Goal: Task Accomplishment & Management: Complete application form

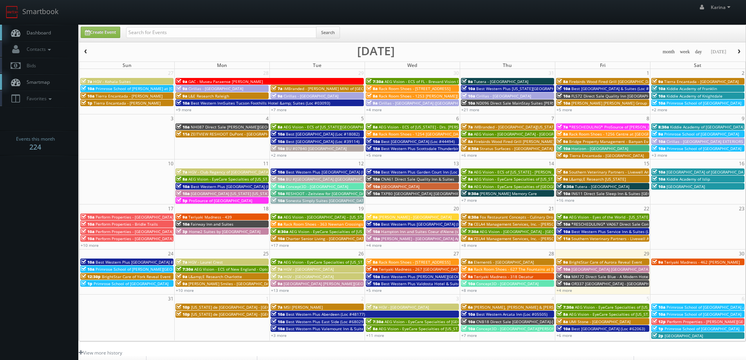
click at [48, 32] on span "Dashboard" at bounding box center [37, 32] width 28 height 7
click at [690, 262] on span "Teriyaki Madness - 462 [PERSON_NAME]" at bounding box center [702, 261] width 76 height 5
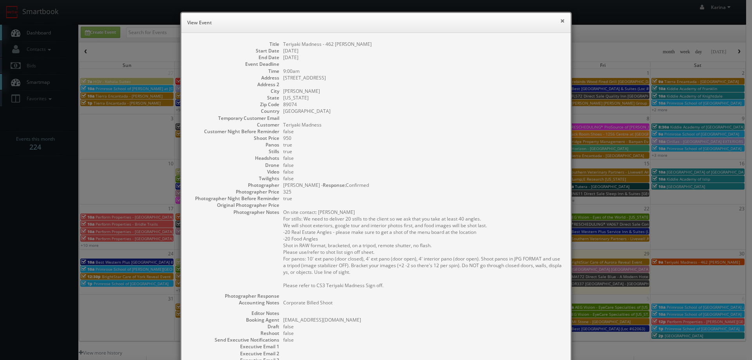
click at [560, 23] on button "×" at bounding box center [562, 20] width 5 height 5
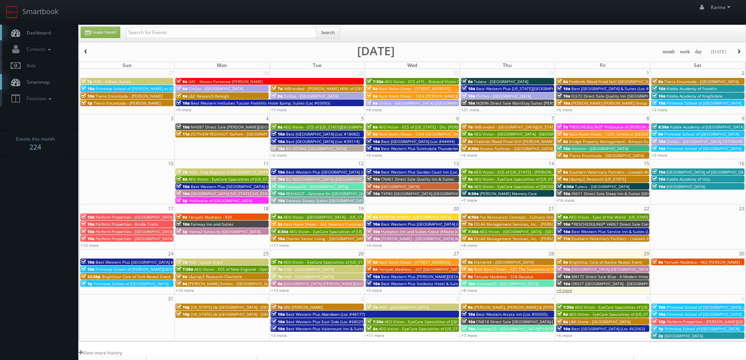
click at [565, 289] on link "+4 more" at bounding box center [564, 289] width 16 height 5
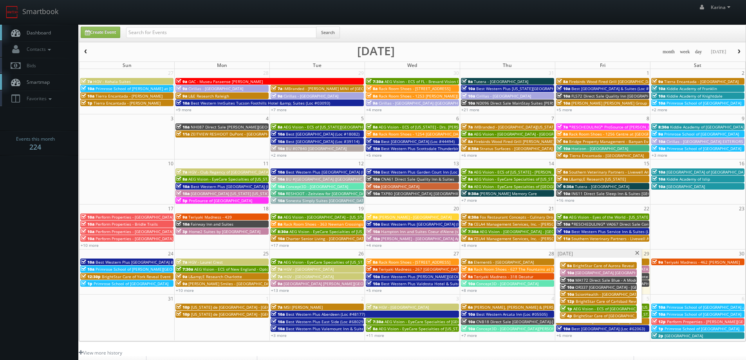
click at [587, 273] on span "[GEOGRAPHIC_DATA] [GEOGRAPHIC_DATA]" at bounding box center [614, 272] width 78 height 5
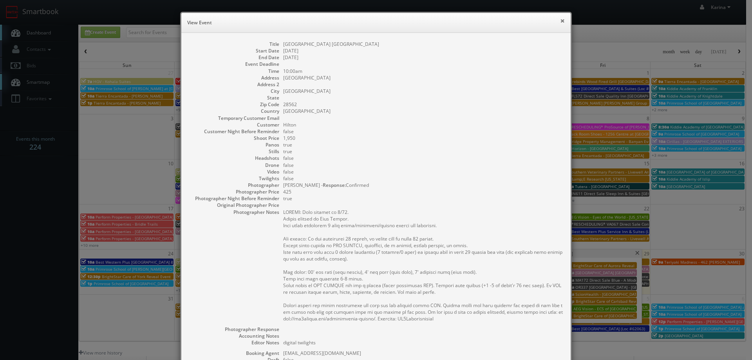
click at [560, 21] on button "×" at bounding box center [562, 20] width 5 height 5
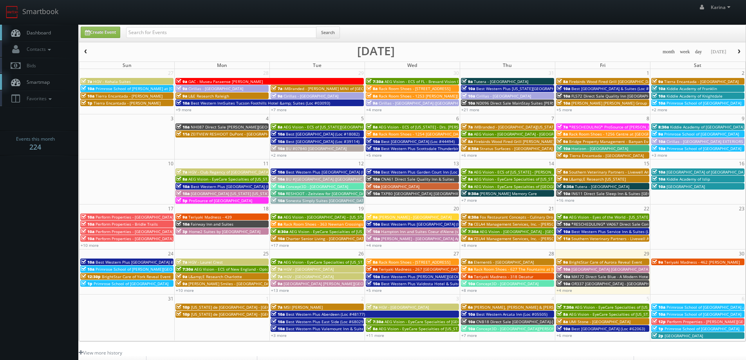
click at [36, 31] on span "Dashboard" at bounding box center [37, 32] width 28 height 7
click at [192, 36] on input "text" at bounding box center [221, 32] width 190 height 11
type input "nate rudy"
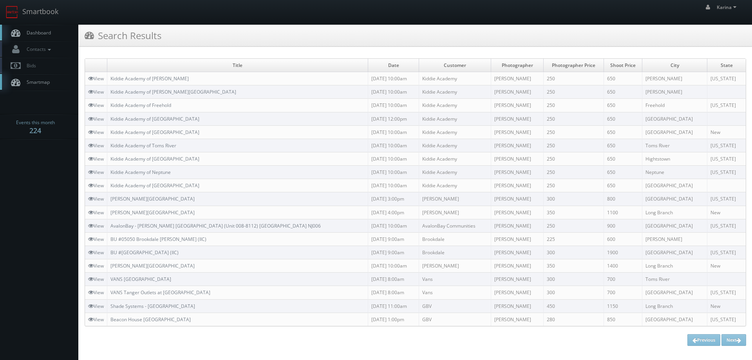
click at [43, 31] on span "Dashboard" at bounding box center [37, 32] width 28 height 7
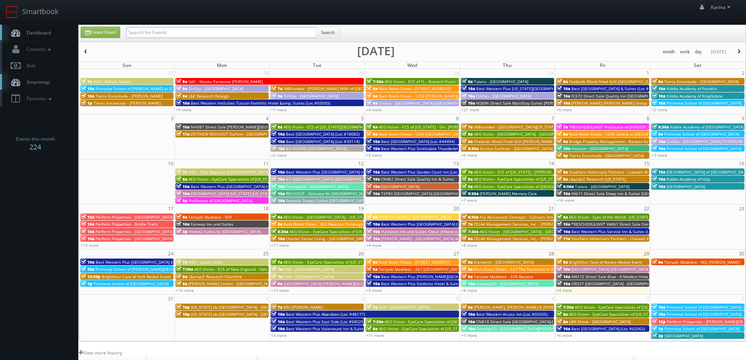
click at [150, 34] on input "text" at bounding box center [221, 32] width 190 height 11
type input "diego pisante"
click at [331, 32] on button "Search" at bounding box center [328, 33] width 24 height 12
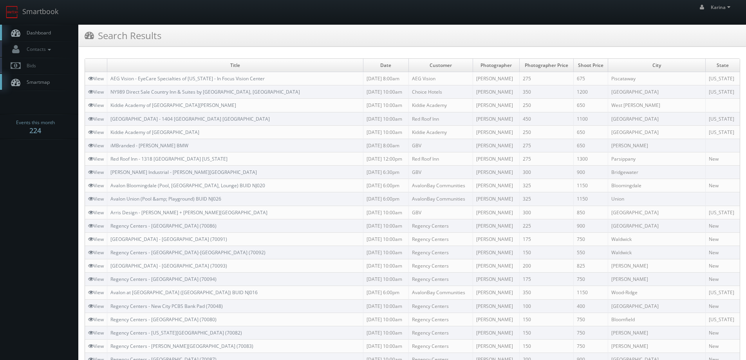
click at [34, 31] on span "Dashboard" at bounding box center [37, 32] width 28 height 7
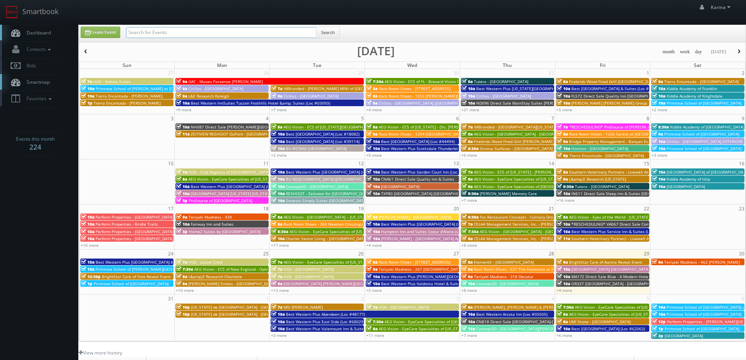
click at [149, 31] on input "text" at bounding box center [221, 32] width 190 height 11
type input "robin christman"
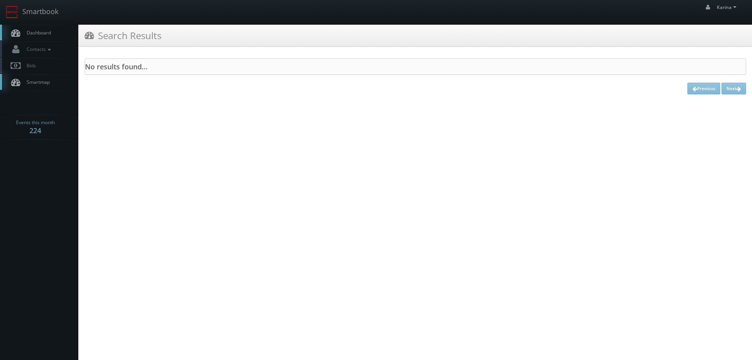
click at [49, 36] on link "Dashboard" at bounding box center [39, 33] width 78 height 16
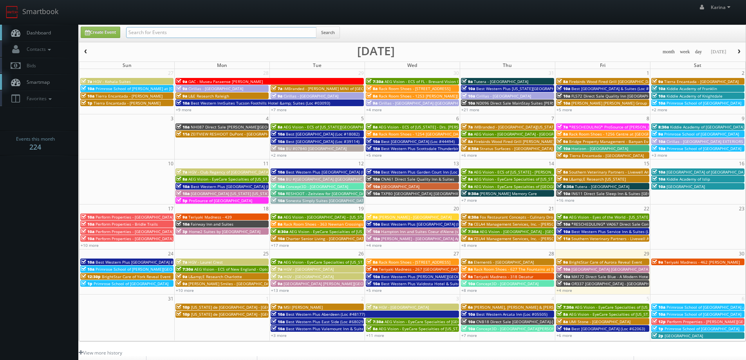
click at [171, 31] on input "text" at bounding box center [221, 32] width 190 height 11
type input "[PERSON_NAME]"
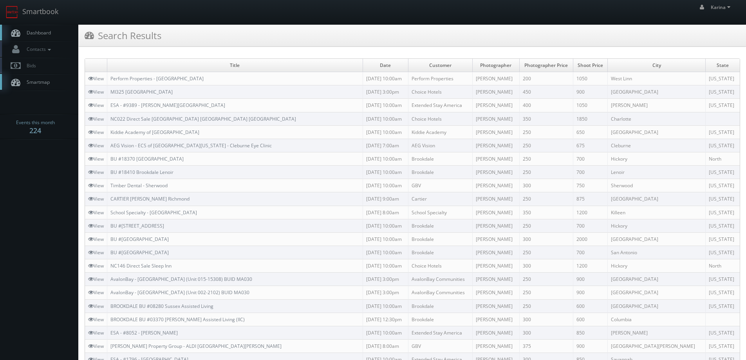
click at [49, 36] on link "Dashboard" at bounding box center [39, 33] width 78 height 16
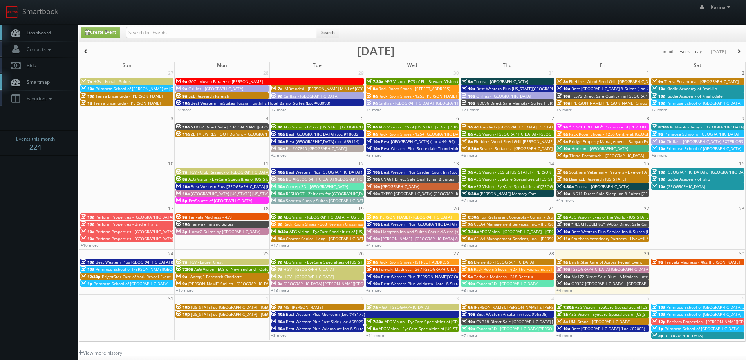
click at [40, 26] on link "Dashboard" at bounding box center [39, 33] width 78 height 16
click at [45, 33] on span "Dashboard" at bounding box center [37, 32] width 28 height 7
click at [44, 31] on span "Dashboard" at bounding box center [37, 32] width 28 height 7
click at [32, 30] on span "Dashboard" at bounding box center [37, 32] width 28 height 7
click at [586, 269] on span "[GEOGRAPHIC_DATA] [GEOGRAPHIC_DATA]" at bounding box center [610, 268] width 78 height 5
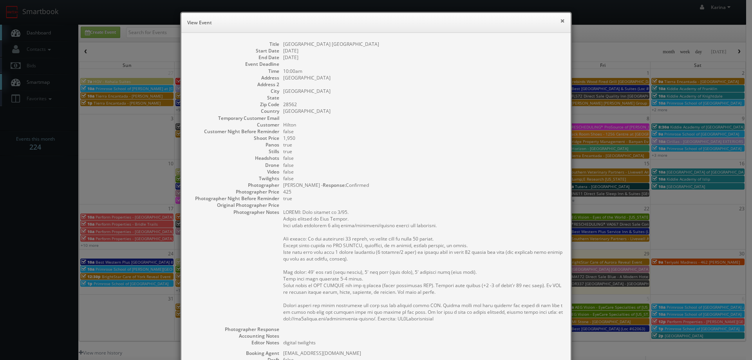
click at [560, 22] on button "×" at bounding box center [562, 20] width 5 height 5
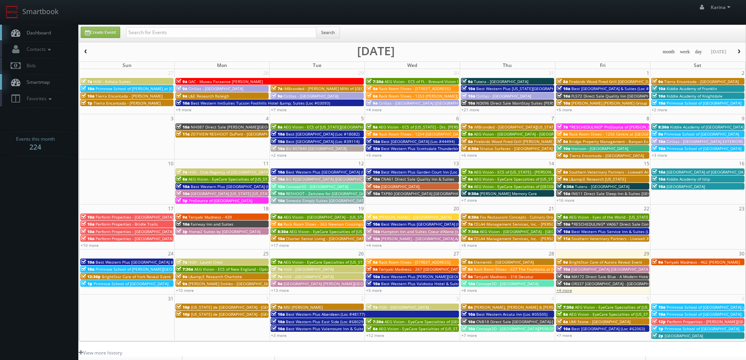
click at [564, 291] on link "+4 more" at bounding box center [564, 289] width 16 height 5
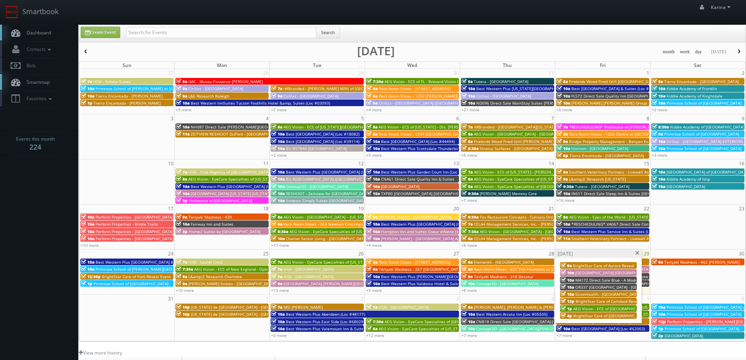
click at [594, 309] on span "AEG Vision - ECS of [GEOGRAPHIC_DATA][US_STATE] - North Garland Vision (Headsho…" at bounding box center [658, 308] width 170 height 5
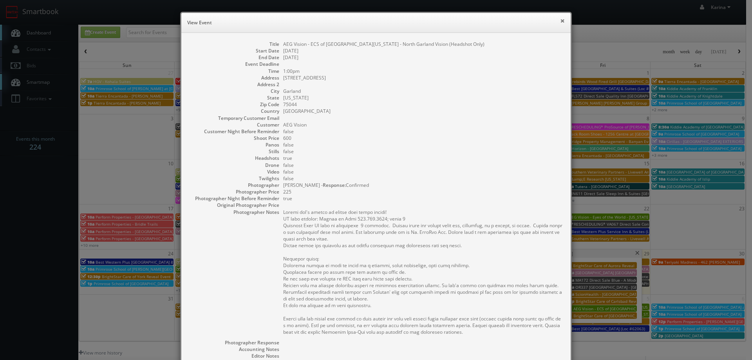
click at [560, 22] on button "×" at bounding box center [562, 20] width 5 height 5
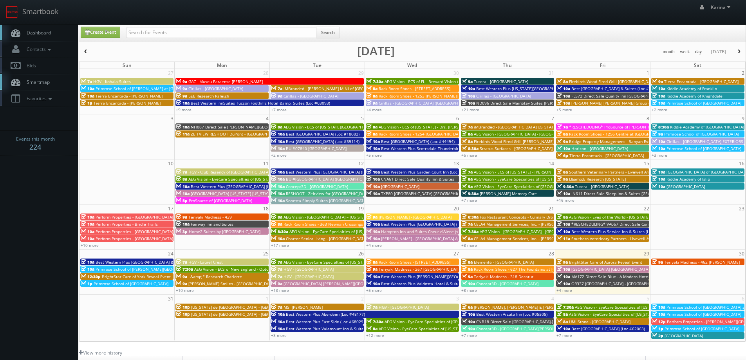
click at [280, 332] on div "+3 more" at bounding box center [317, 335] width 95 height 7
type input "09/02/2025"
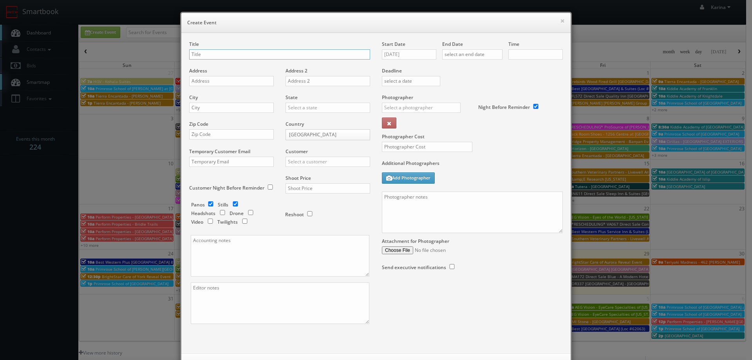
checkbox input "true"
type input "10:00am"
checkbox input "true"
click at [560, 19] on button "×" at bounding box center [562, 20] width 5 height 5
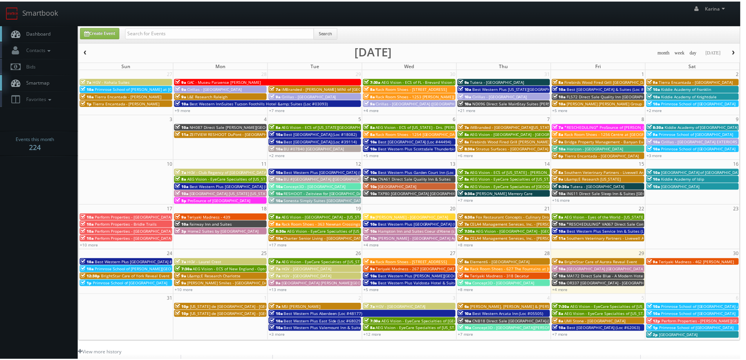
scroll to position [117, 0]
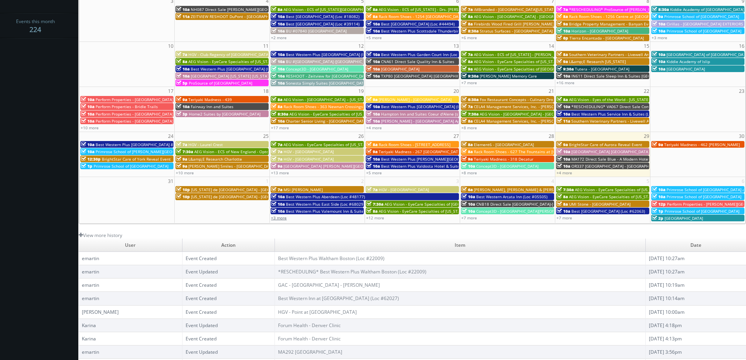
click at [281, 218] on link "+3 more" at bounding box center [279, 217] width 16 height 5
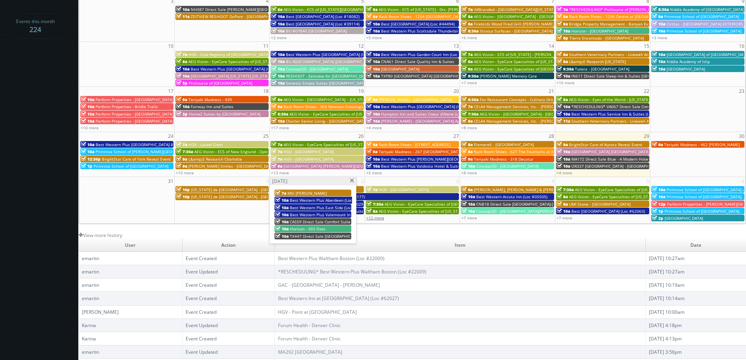
click at [377, 218] on link "+12 more" at bounding box center [375, 217] width 18 height 5
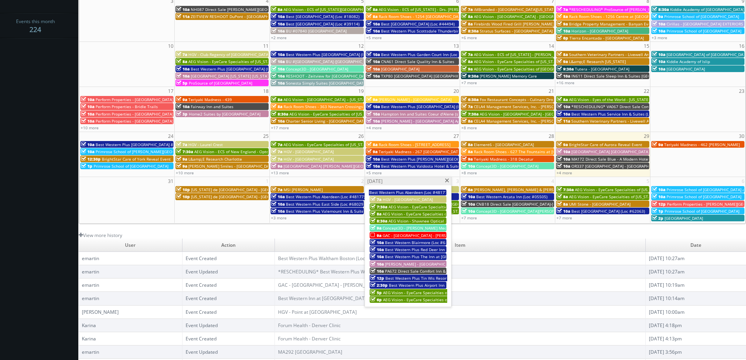
click at [398, 235] on span "GAC - Museu do Amanhã - Claudia Andujar" at bounding box center [424, 235] width 84 height 5
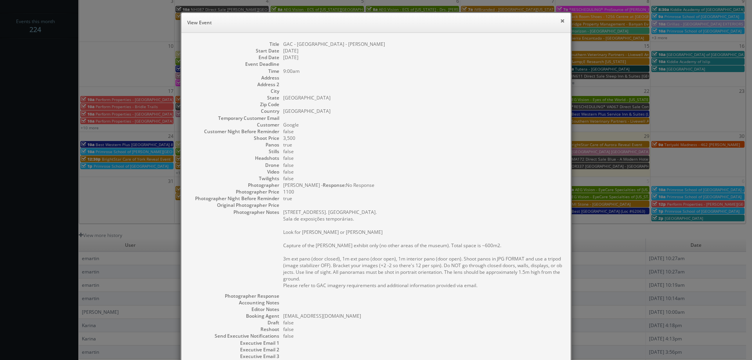
click at [560, 21] on button "×" at bounding box center [562, 20] width 5 height 5
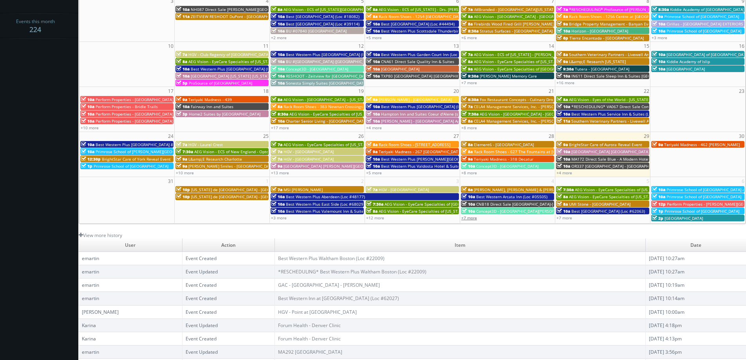
click at [471, 218] on link "+7 more" at bounding box center [469, 217] width 16 height 5
click at [565, 217] on link "+7 more" at bounding box center [564, 217] width 16 height 5
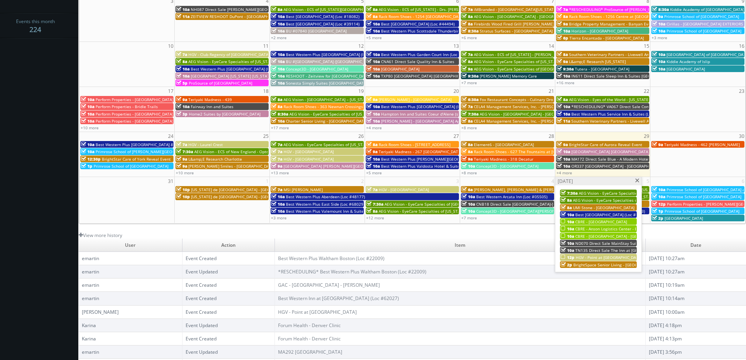
click at [602, 258] on span "HGV - Point at [GEOGRAPHIC_DATA]" at bounding box center [608, 256] width 66 height 5
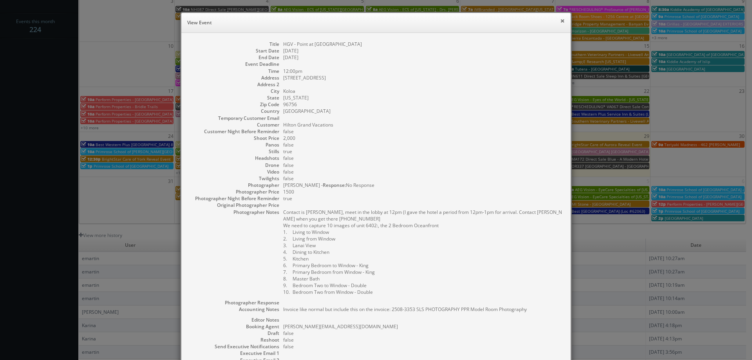
click at [560, 22] on button "×" at bounding box center [562, 20] width 5 height 5
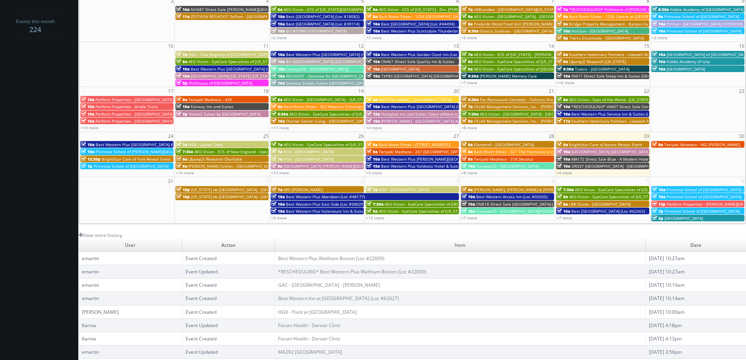
scroll to position [0, 0]
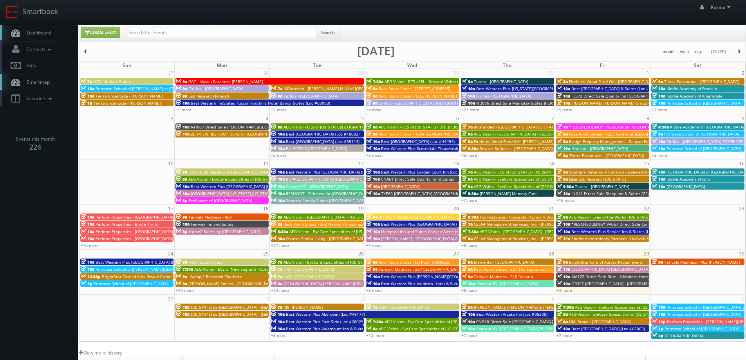
click at [38, 31] on span "Dashboard" at bounding box center [37, 32] width 28 height 7
click at [52, 34] on link "Dashboard" at bounding box center [39, 33] width 78 height 16
click at [739, 51] on span "button" at bounding box center [738, 51] width 5 height 5
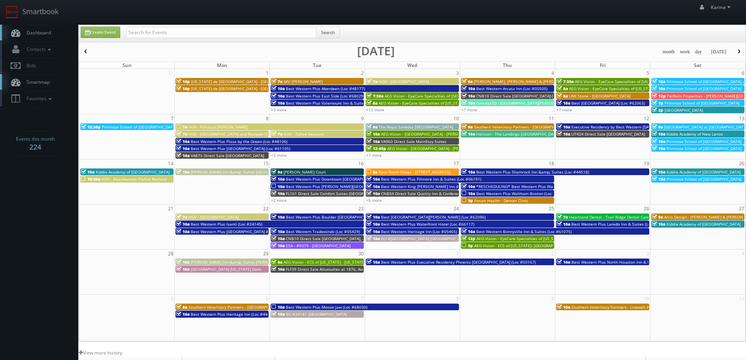
click at [87, 50] on span "button" at bounding box center [85, 51] width 5 height 5
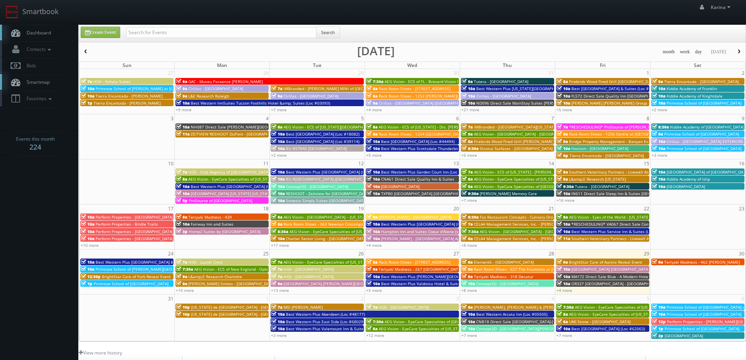
click at [43, 31] on span "Dashboard" at bounding box center [37, 32] width 28 height 7
click at [41, 33] on span "Dashboard" at bounding box center [37, 32] width 28 height 7
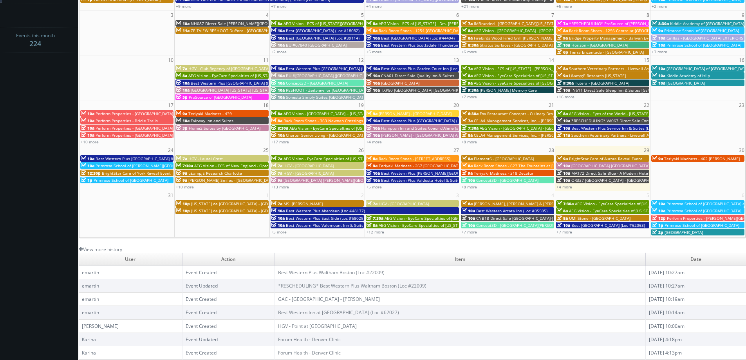
scroll to position [142, 0]
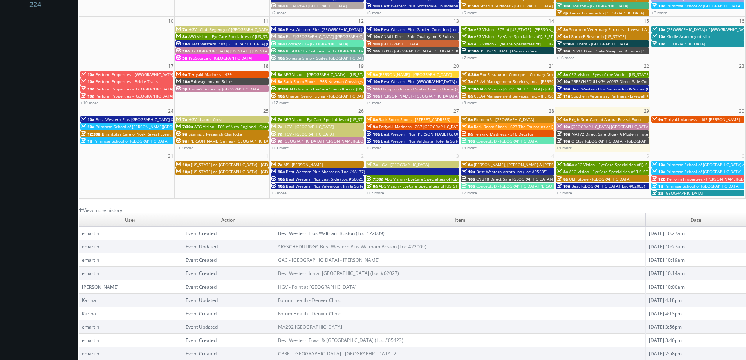
click at [302, 234] on link "Best Western Plus Waltham Boston (Loc #22009)" at bounding box center [331, 233] width 106 height 7
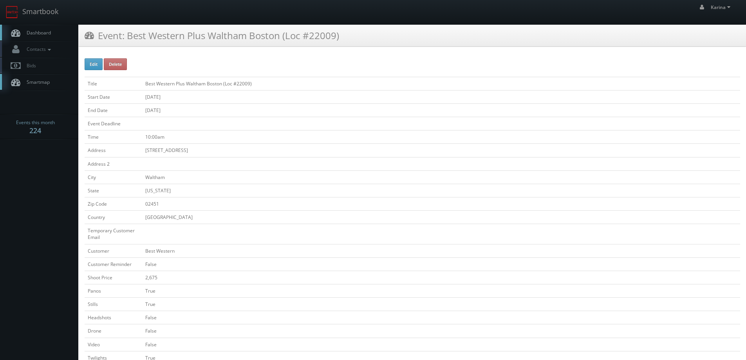
click at [41, 32] on span "Dashboard" at bounding box center [37, 32] width 28 height 7
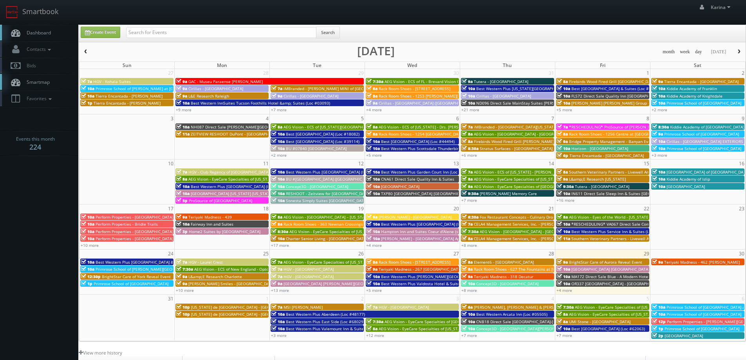
click at [49, 37] on link "Dashboard" at bounding box center [39, 33] width 78 height 16
click at [563, 290] on link "+4 more" at bounding box center [564, 289] width 16 height 5
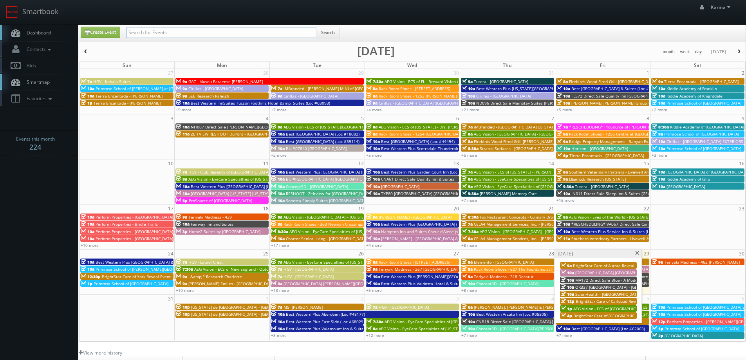
click at [139, 29] on input "text" at bounding box center [221, 32] width 190 height 11
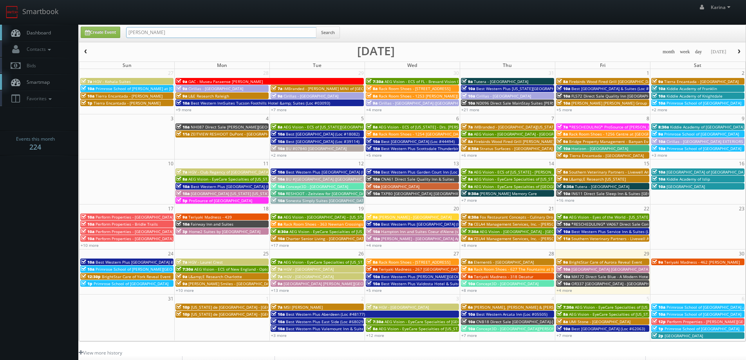
type input "[PERSON_NAME]"
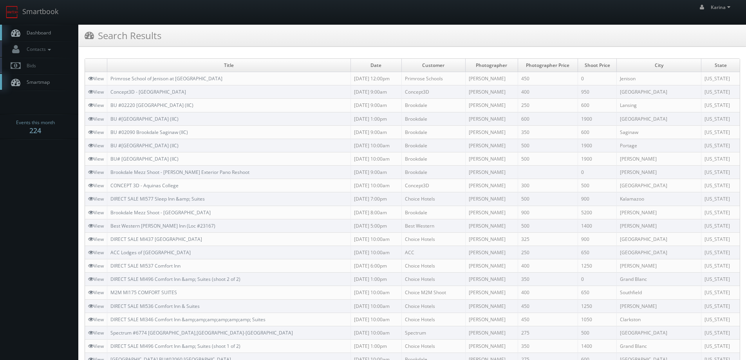
click at [45, 34] on span "Dashboard" at bounding box center [37, 32] width 28 height 7
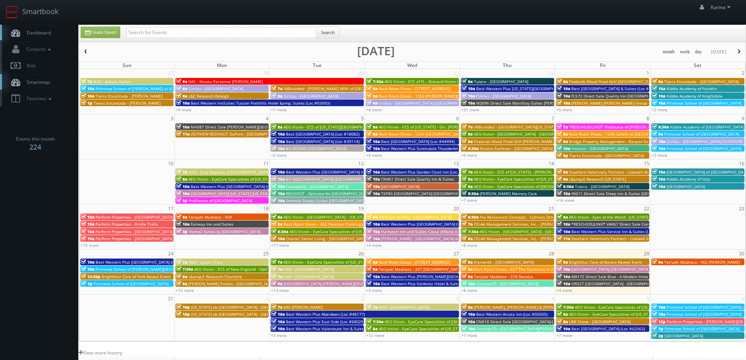
click at [736, 49] on button "button" at bounding box center [738, 52] width 13 height 10
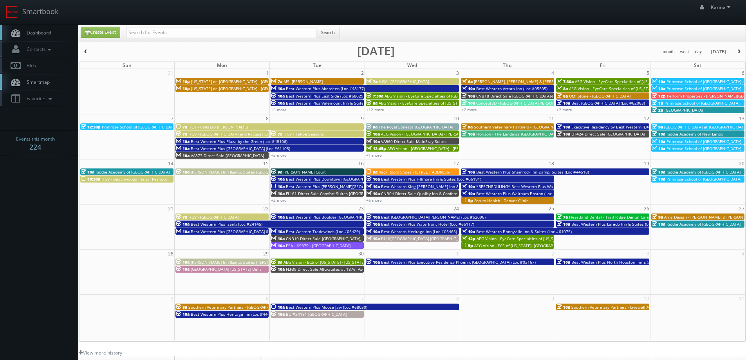
click at [482, 201] on span "Forum Health - Denver Clinic" at bounding box center [501, 200] width 54 height 5
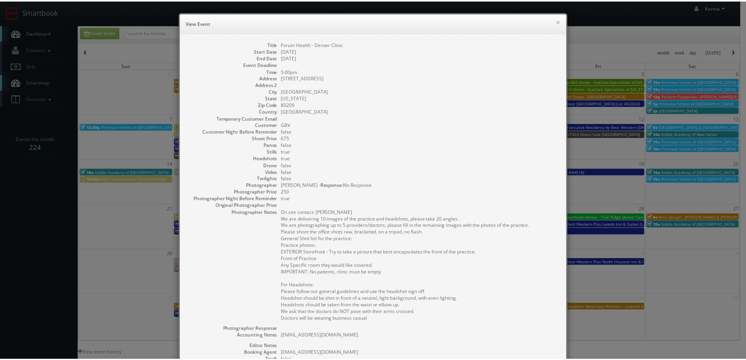
scroll to position [133, 0]
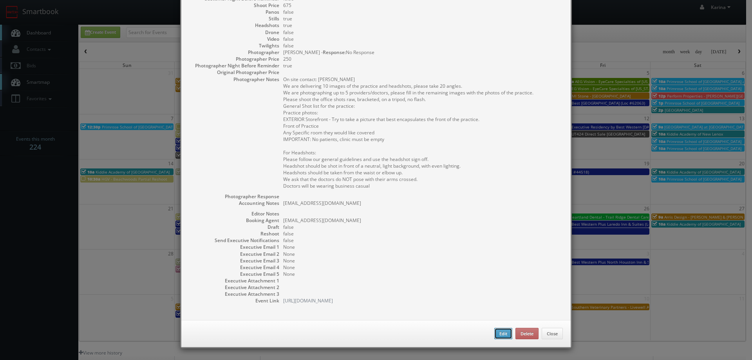
click at [498, 332] on button "Edit" at bounding box center [503, 334] width 18 height 12
type input "Forum Health - Denver Clinic"
type input "[STREET_ADDRESS]"
type input "[GEOGRAPHIC_DATA]"
type input "80209"
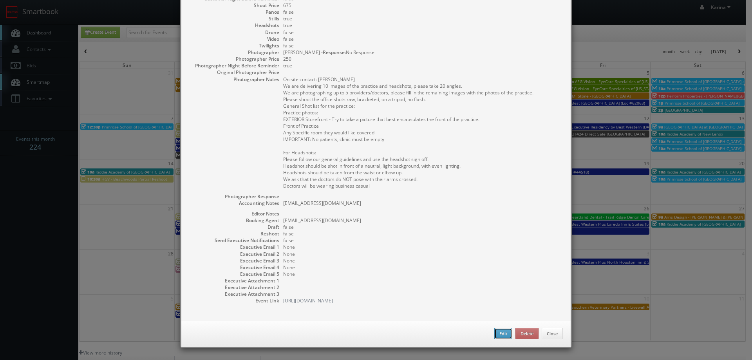
type input "675"
checkbox input "true"
type textarea "[EMAIL_ADDRESS][DOMAIN_NAME]"
type input "09/18/2025"
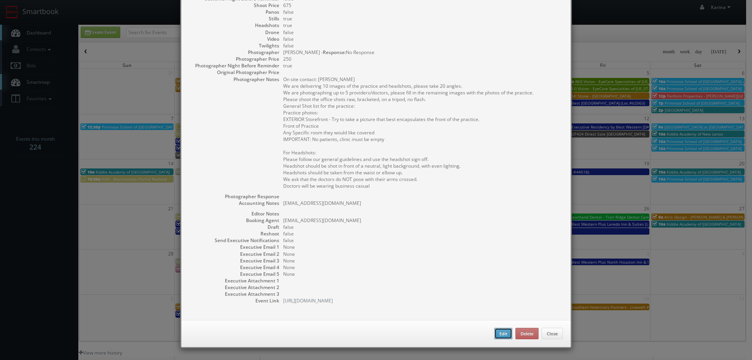
type input "09/19/2025"
type input "5:00pm"
checkbox input "true"
type textarea "On site contact: Breanna Jones We are delivering 10 images of the practice and …"
type input "675"
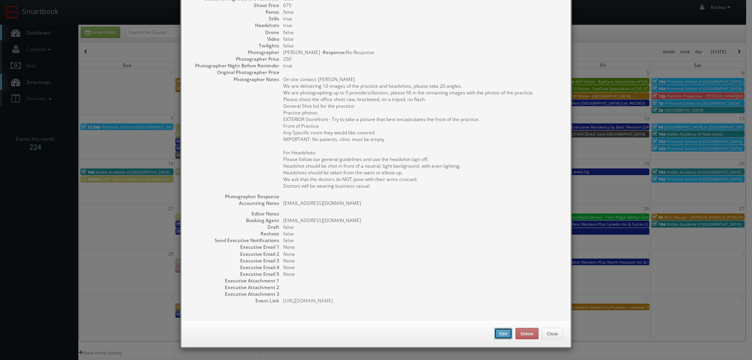
type input "250"
select select "[US_STATE]"
select select "fake72@mg.cs3calendar.com"
select select "a.quinn.photo@gmail.com"
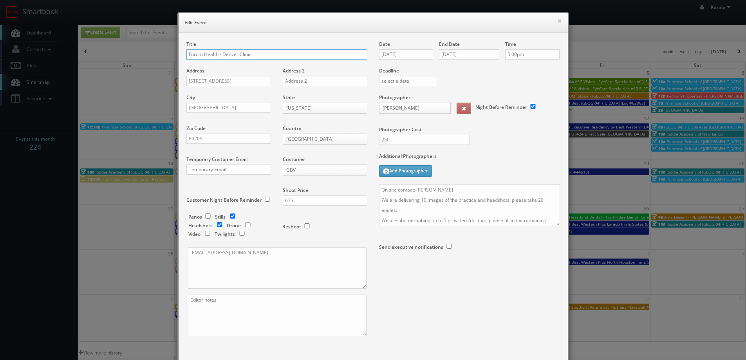
scroll to position [39, 0]
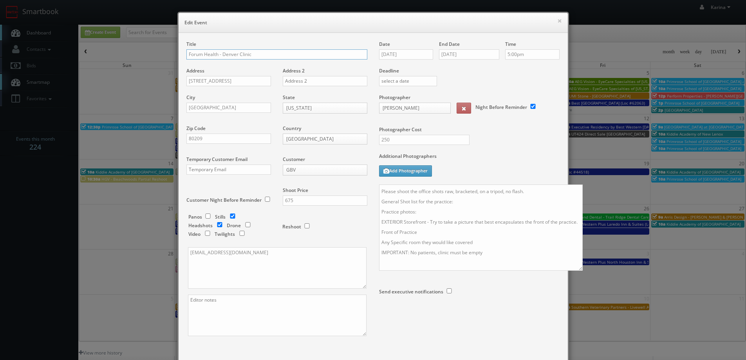
drag, startPoint x: 554, startPoint y: 224, endPoint x: 576, endPoint y: 269, distance: 50.8
click at [576, 269] on textarea "On site contact: Breanna Jones We are delivering 10 images of the practice and …" at bounding box center [481, 227] width 204 height 86
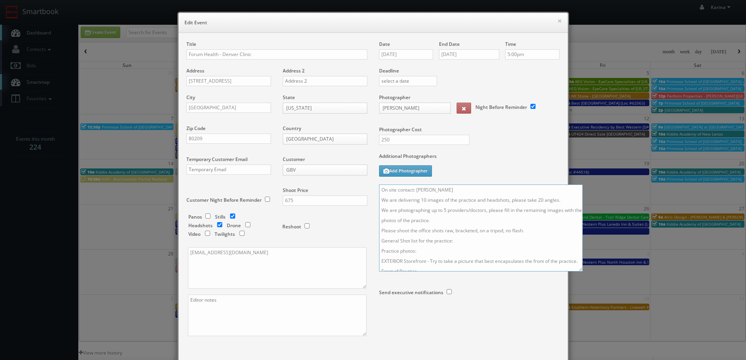
click at [444, 210] on textarea "On site contact: Breanna Jones We are delivering 10 images of the practice and …" at bounding box center [481, 227] width 204 height 87
click at [473, 211] on textarea "On site contact: Breanna Jones We are delivering 10 images of the practice and …" at bounding box center [481, 227] width 204 height 87
click at [570, 209] on textarea "On site contact: Breanna Jones We are delivering 10 images of the practice and …" at bounding box center [481, 227] width 204 height 87
click at [498, 216] on textarea "On site contact: Breanna Jones We are delivering 10 images of the practice and …" at bounding box center [481, 227] width 204 height 87
click at [539, 200] on textarea "On site contact: Breanna Jones We are delivering 10 images of the practice and …" at bounding box center [481, 227] width 204 height 87
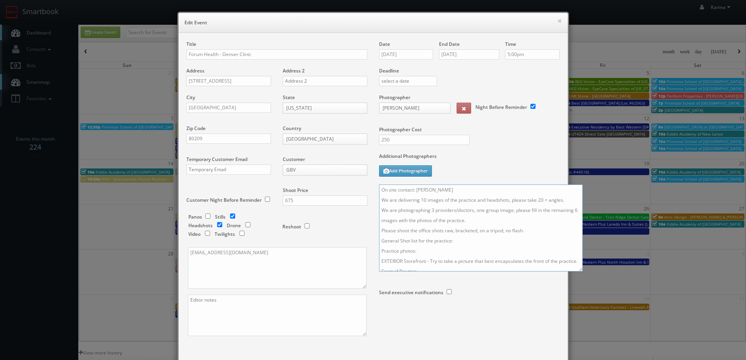
click at [482, 210] on textarea "On site contact: Breanna Jones We are delivering 10 images of the practice and …" at bounding box center [481, 227] width 204 height 87
click at [467, 248] on textarea "On site contact: Breanna Jones We are delivering 10 images of the practice and …" at bounding box center [481, 227] width 204 height 87
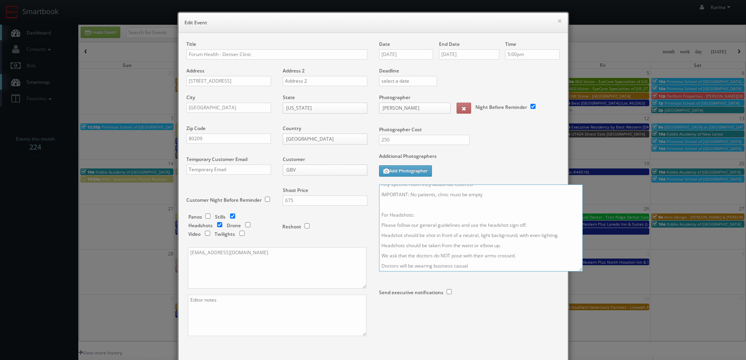
scroll to position [46, 0]
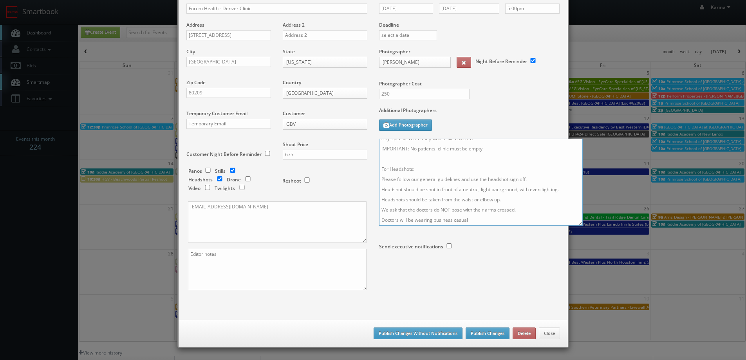
type textarea "On site contact: Breanna Jones We are delivering 10 images of the practice and …"
click at [492, 328] on button "Publish Changes" at bounding box center [487, 333] width 44 height 12
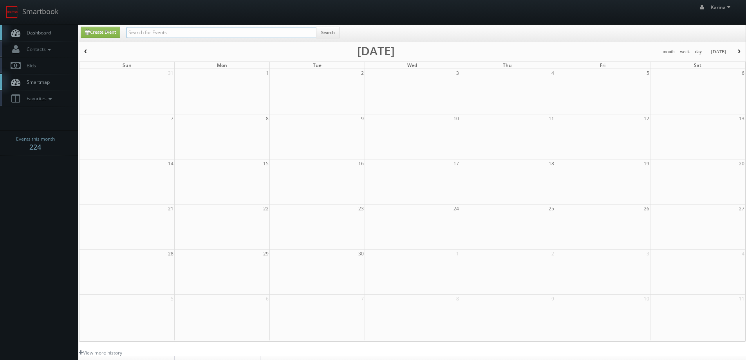
click at [159, 30] on input "text" at bounding box center [221, 32] width 190 height 11
type input "matthew torti"
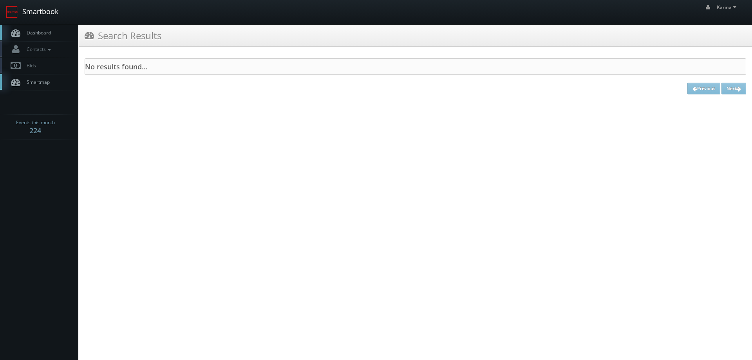
click at [41, 23] on link "Smartbook" at bounding box center [32, 12] width 64 height 24
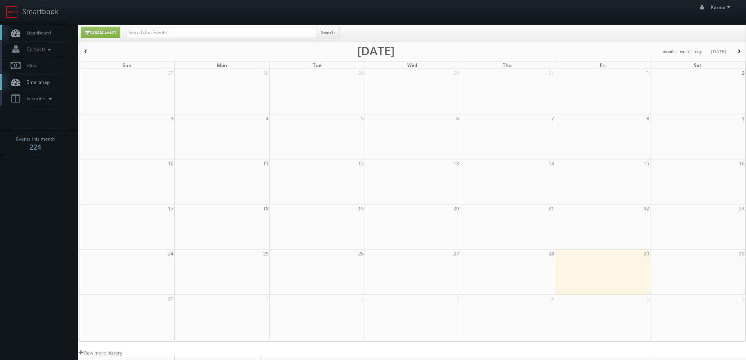
click at [46, 31] on span "Dashboard" at bounding box center [37, 32] width 28 height 7
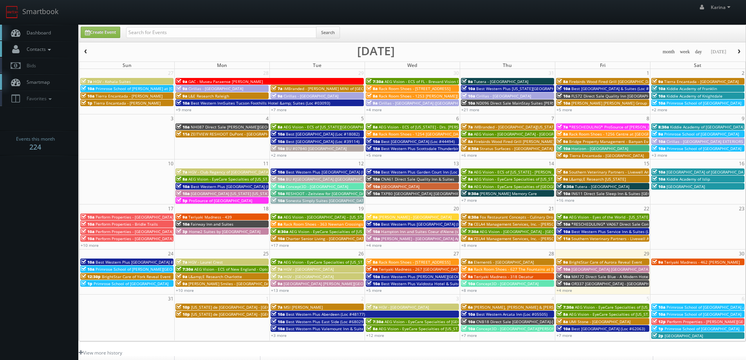
click at [47, 50] on icon at bounding box center [49, 49] width 7 height 5
click at [49, 60] on link "Manage Photographers" at bounding box center [39, 62] width 78 height 11
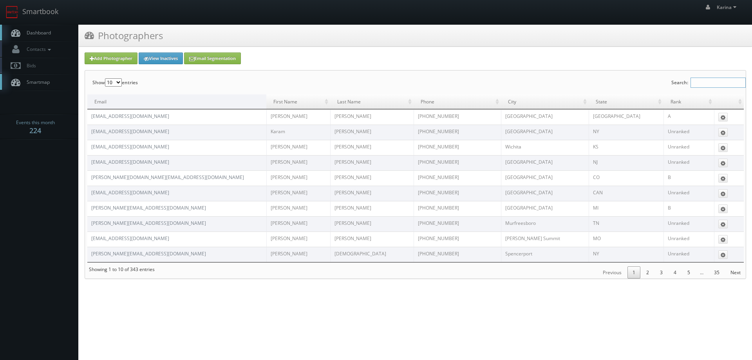
click at [696, 80] on input "Search:" at bounding box center [717, 83] width 55 height 10
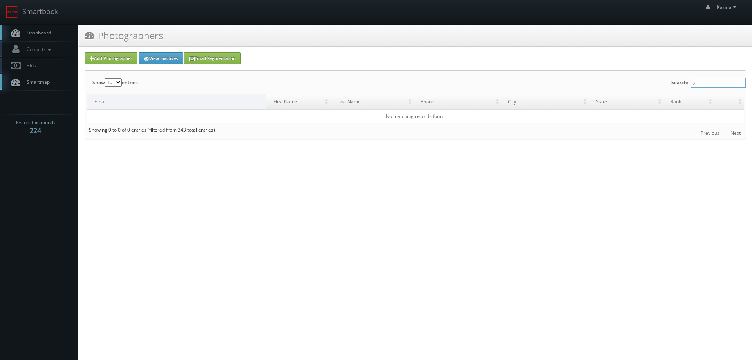
type input ","
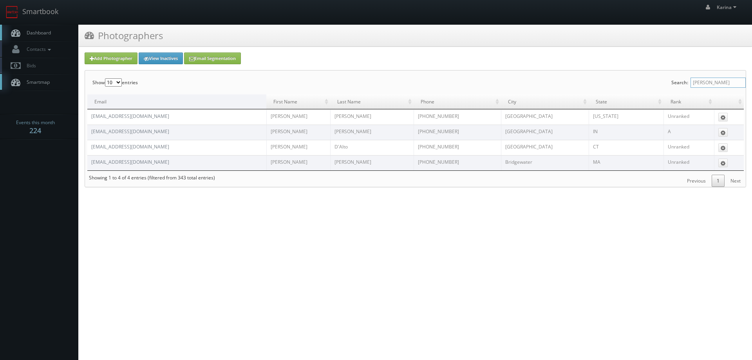
type input "matthew"
click at [155, 56] on link "View Inactives" at bounding box center [161, 58] width 44 height 12
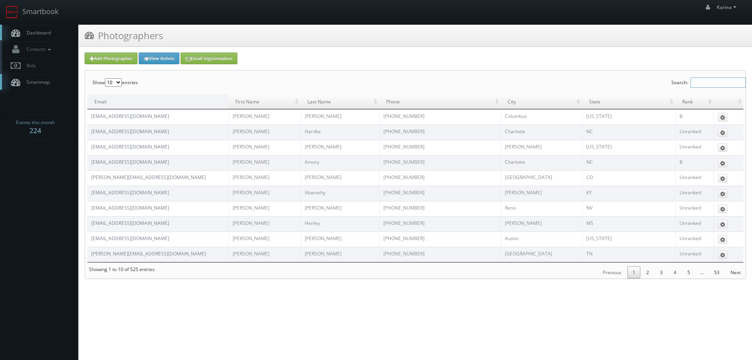
click at [711, 81] on input "Search:" at bounding box center [717, 83] width 55 height 10
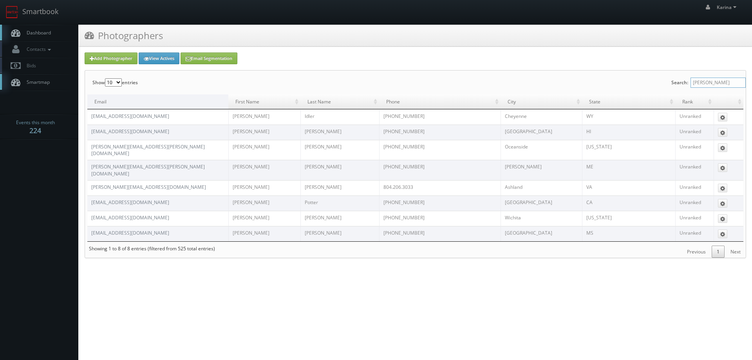
type input "[PERSON_NAME]"
click at [47, 32] on span "Dashboard" at bounding box center [37, 32] width 28 height 7
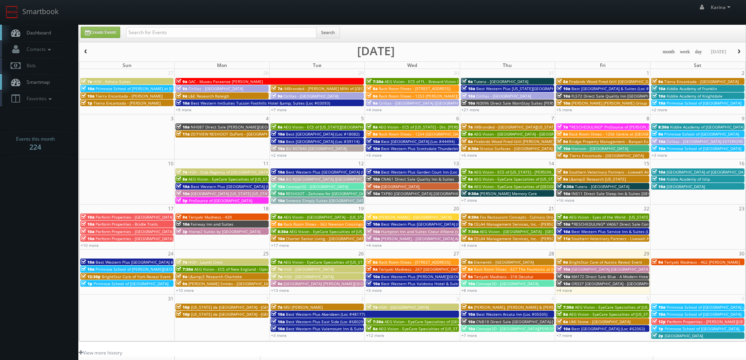
click at [161, 34] on input "text" at bounding box center [221, 32] width 190 height 11
type input "[GEOGRAPHIC_DATA]"
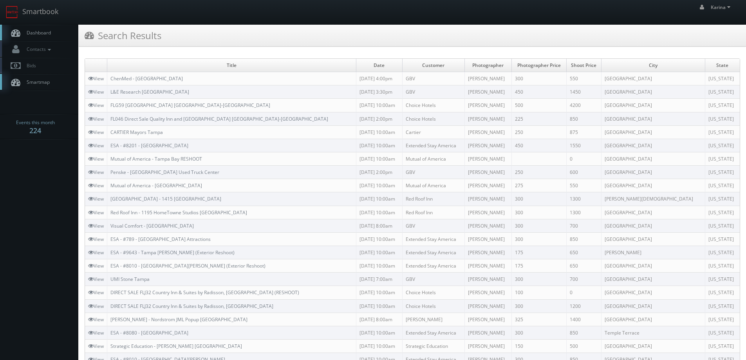
click at [44, 32] on span "Dashboard" at bounding box center [37, 32] width 28 height 7
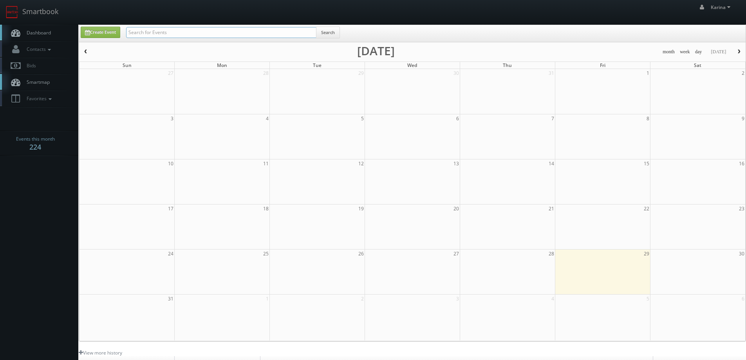
click at [150, 32] on input "text" at bounding box center [221, 32] width 190 height 11
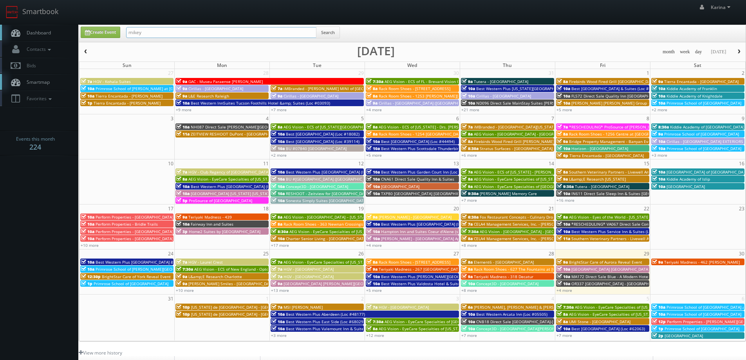
type input "mikey"
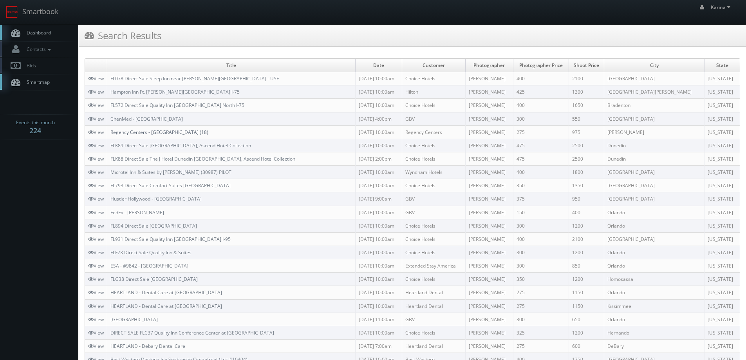
click at [157, 132] on link "Regency Centers - [GEOGRAPHIC_DATA] (18)" at bounding box center [159, 132] width 98 height 7
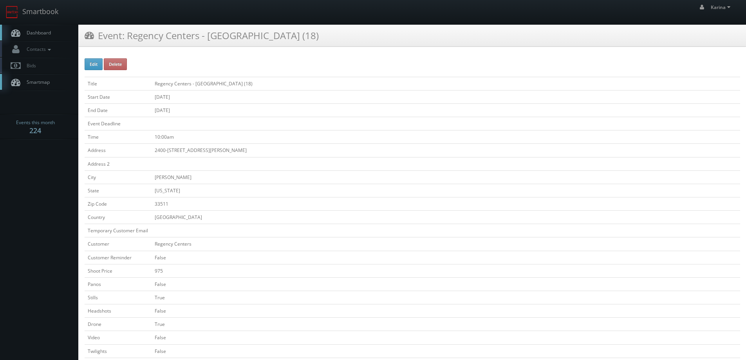
click at [34, 33] on span "Dashboard" at bounding box center [37, 32] width 28 height 7
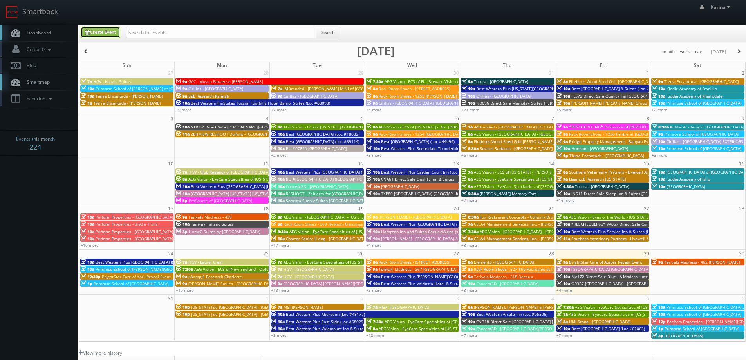
click at [112, 35] on link "Create Event" at bounding box center [101, 32] width 40 height 11
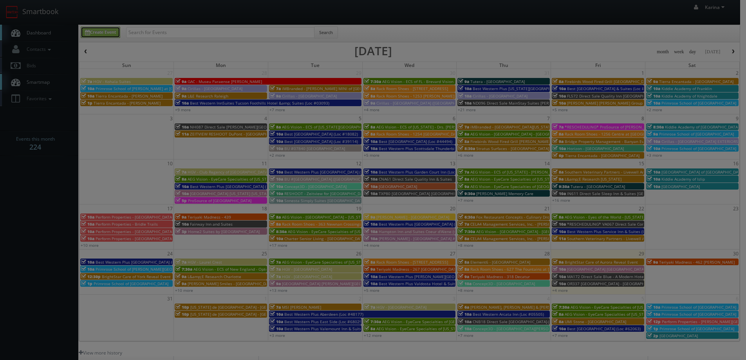
type input "08/29/2025"
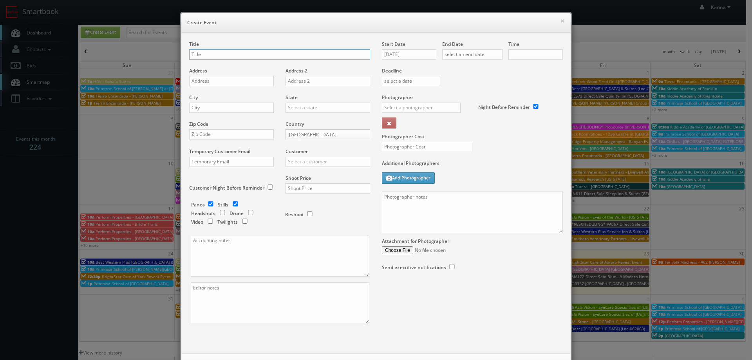
checkbox input "true"
type input "10:00am"
checkbox input "true"
click at [216, 40] on div "Title Address Address 2 City State Alabama Alaska Arizona Arkansas California C…" at bounding box center [375, 193] width 389 height 320
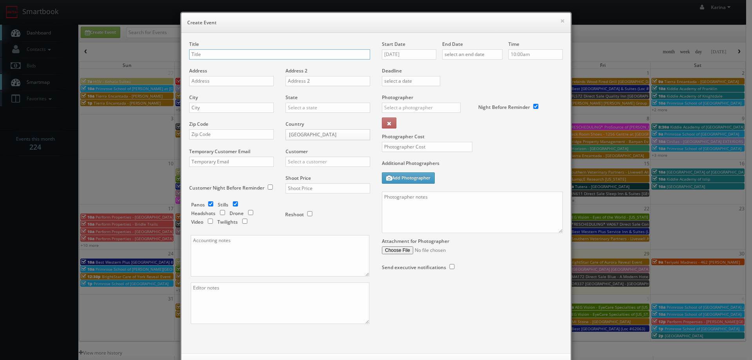
click at [197, 54] on input "text" at bounding box center [279, 54] width 181 height 10
paste input "Forum Health - Pro Active Wellness - [GEOGRAPHIC_DATA]"
type input "Forum Health - Pro Active Wellness - [GEOGRAPHIC_DATA]"
click at [217, 83] on input "text" at bounding box center [231, 81] width 85 height 10
paste input "1117 East-West Hwy"
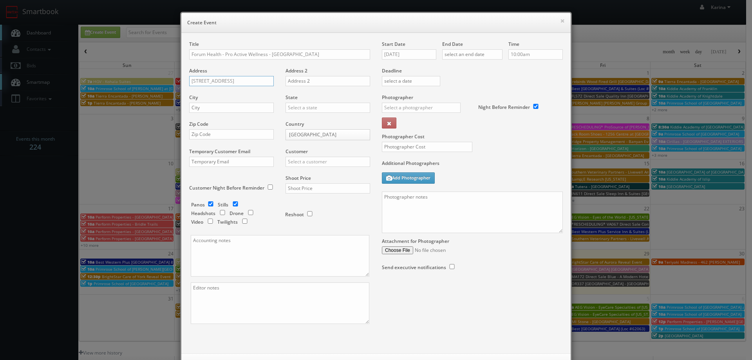
type input "1117 East-West Hwy"
click at [209, 110] on input "text" at bounding box center [231, 108] width 85 height 10
type input "Silver Springs"
click at [319, 122] on div "[US_STATE]" at bounding box center [328, 120] width 84 height 13
type input "[US_STATE]"
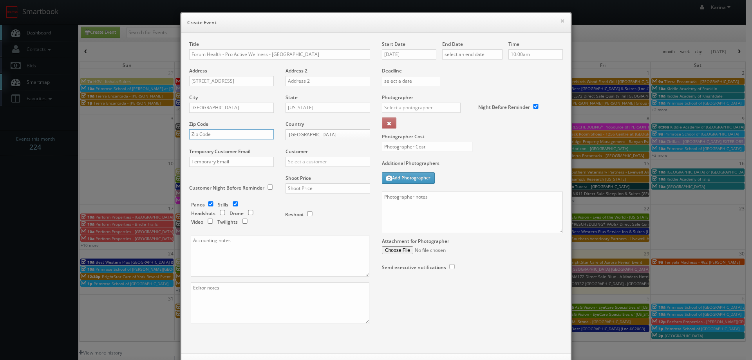
click at [216, 139] on input "text" at bounding box center [231, 134] width 85 height 10
type input "20910"
click at [303, 162] on input "text" at bounding box center [327, 162] width 85 height 10
click at [300, 231] on div "GBV" at bounding box center [328, 232] width 84 height 13
type input "GBV"
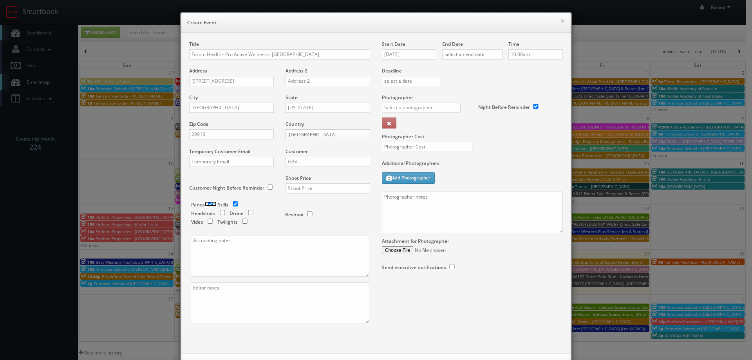
click at [207, 204] on input "checkbox" at bounding box center [211, 203] width 12 height 5
checkbox input "false"
click at [220, 213] on input "checkbox" at bounding box center [222, 212] width 12 height 5
checkbox input "true"
click at [290, 189] on input "text" at bounding box center [327, 188] width 85 height 10
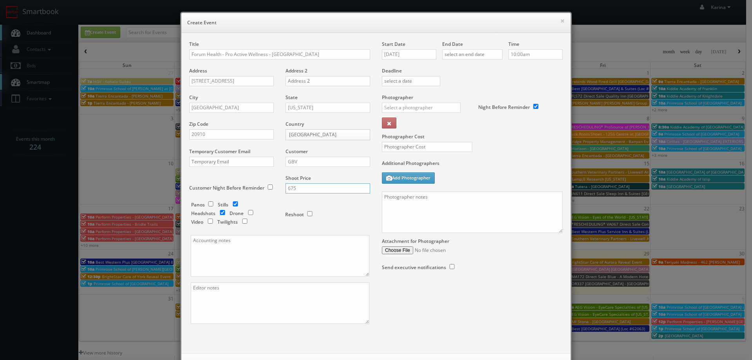
type input "675"
click at [406, 52] on input "08/29/2025" at bounding box center [409, 54] width 54 height 10
click at [454, 67] on icon at bounding box center [453, 68] width 5 height 5
click at [398, 110] on td "15" at bounding box center [398, 113] width 13 height 11
type input "09/15/2025"
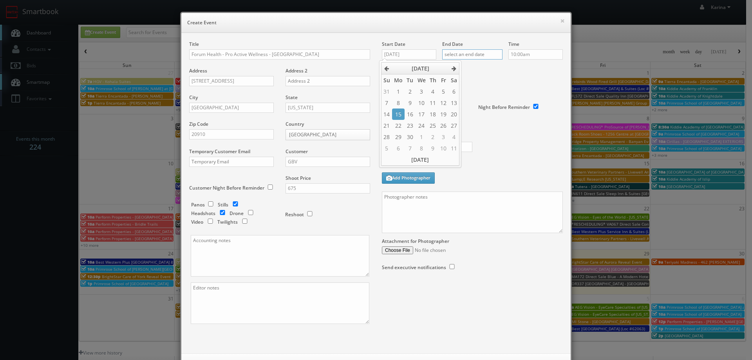
click at [464, 52] on input "text" at bounding box center [472, 54] width 60 height 10
click at [512, 69] on icon at bounding box center [513, 68] width 5 height 5
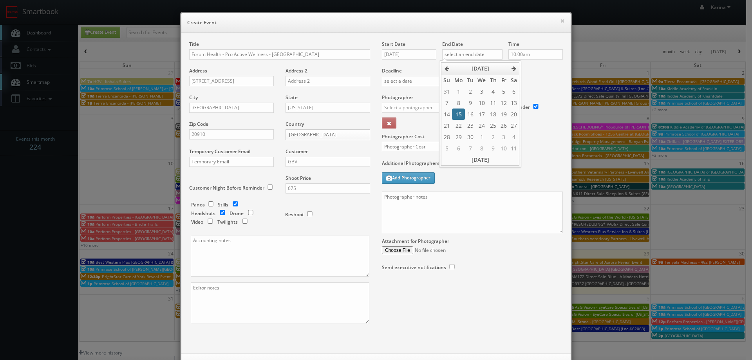
click at [457, 112] on td "15" at bounding box center [458, 113] width 13 height 11
type input "09/15/2025"
click at [530, 56] on input "10:00am" at bounding box center [535, 54] width 54 height 10
type input "5:00pm"
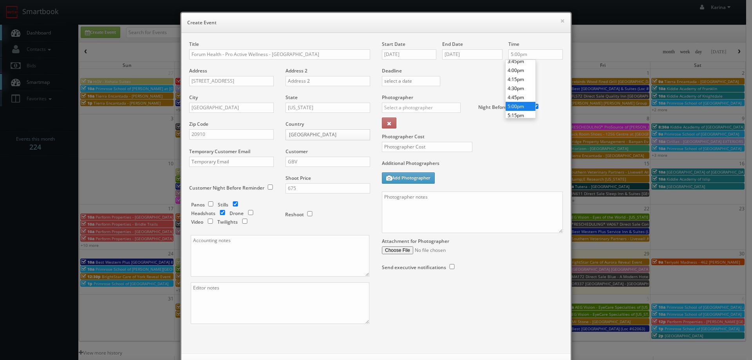
click at [521, 107] on li "5:00pm" at bounding box center [520, 106] width 30 height 9
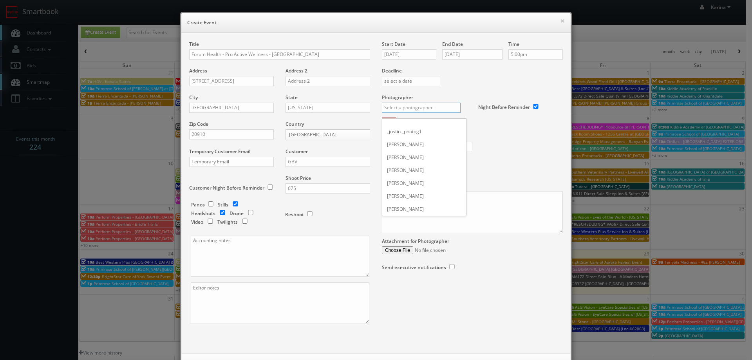
click at [396, 107] on input "text" at bounding box center [421, 108] width 79 height 10
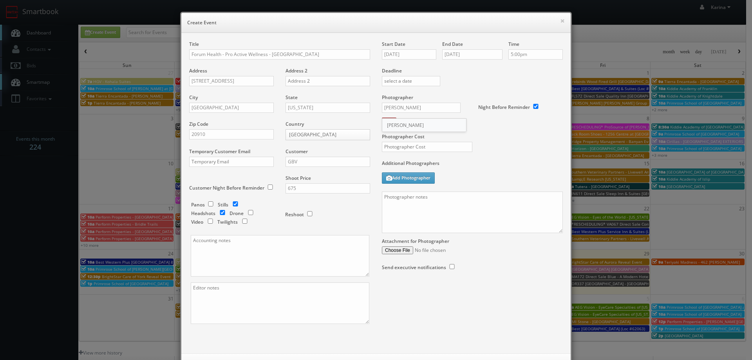
click at [411, 123] on div "Feldy Suwito" at bounding box center [424, 125] width 84 height 13
type input "Feldy Suwito"
paste textarea "jdeluna@forumhealth.com"
type textarea "jdeluna@forumhealth.com"
click at [394, 150] on input "text" at bounding box center [427, 147] width 90 height 10
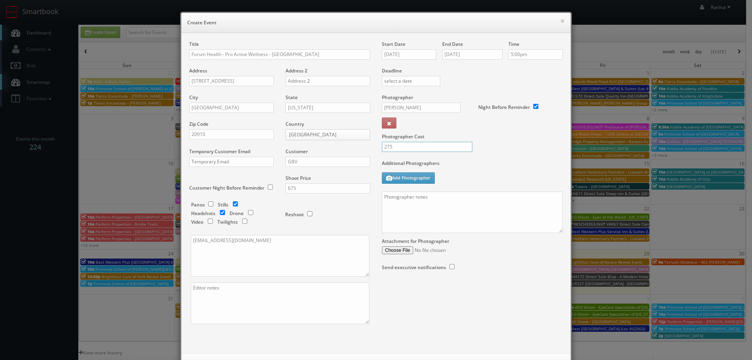
type input "275"
click at [406, 201] on textarea at bounding box center [472, 211] width 181 height 41
click at [389, 199] on textarea at bounding box center [472, 211] width 181 height 41
paste textarea "e are delivering 10 images of the practice and headshots, please take 20 + angl…"
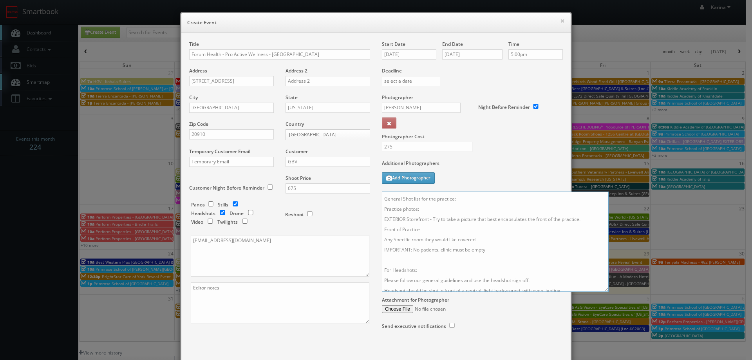
drag, startPoint x: 557, startPoint y: 230, endPoint x: 621, endPoint y: 334, distance: 121.9
click at [608, 292] on textarea "e are delivering 10 images of the practice and headshots, please take 20 + angl…" at bounding box center [495, 241] width 227 height 100
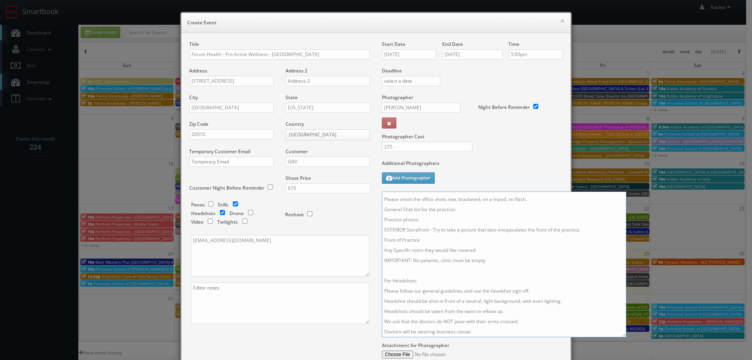
scroll to position [0, 0]
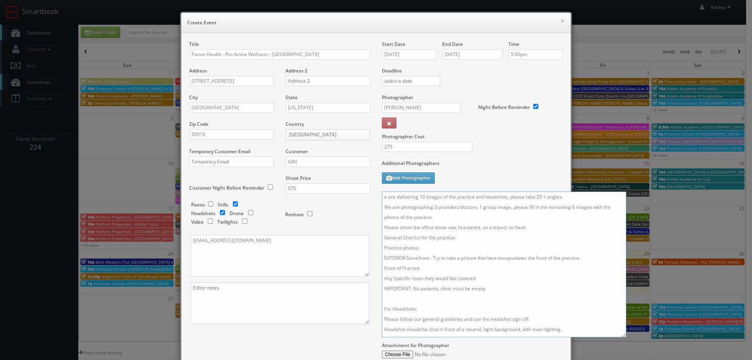
click at [434, 206] on textarea "e are delivering 10 images of the practice and headshots, please take 20 + angl…" at bounding box center [504, 264] width 244 height 146
drag, startPoint x: 509, startPoint y: 206, endPoint x: 478, endPoint y: 206, distance: 30.5
click at [478, 206] on textarea "e are delivering 10 images of the practice and headshots, please take 20 + angl…" at bounding box center [504, 264] width 244 height 146
click at [392, 267] on textarea "e are delivering 10 images of the practice and headshots, please take 20 + angl…" at bounding box center [504, 264] width 244 height 146
click at [518, 284] on textarea "e are delivering 10 images of the practice and headshots, please take 20 + angl…" at bounding box center [504, 264] width 244 height 146
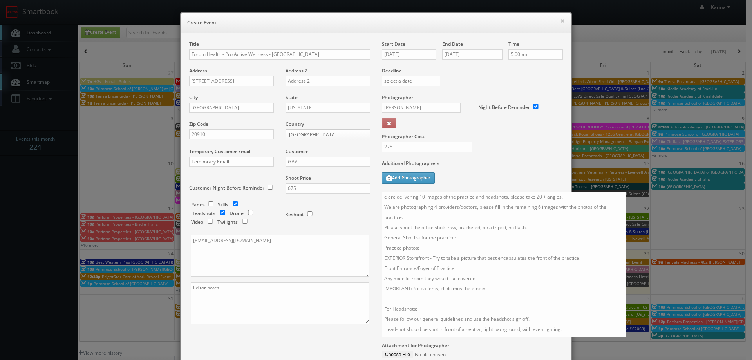
drag, startPoint x: 380, startPoint y: 197, endPoint x: 393, endPoint y: 201, distance: 14.0
click at [382, 197] on textarea "e are delivering 10 images of the practice and headshots, please take 20 + angl…" at bounding box center [504, 264] width 244 height 146
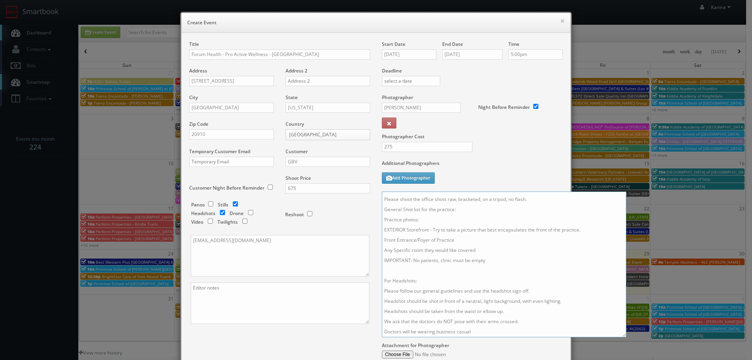
scroll to position [86, 0]
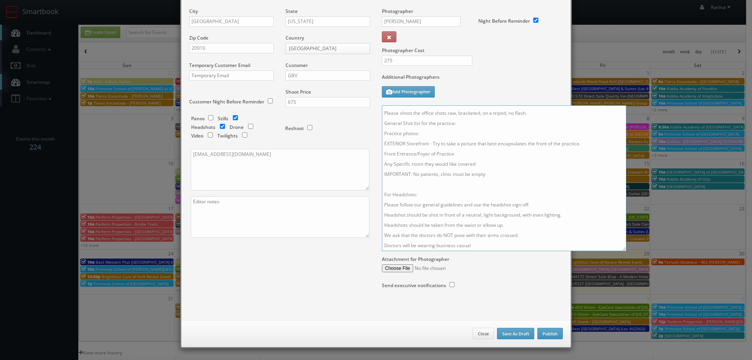
type textarea "We are delivering 10 images of the practice and headshots, please take 20 + ang…"
click at [550, 337] on button "Publish" at bounding box center [549, 334] width 25 height 12
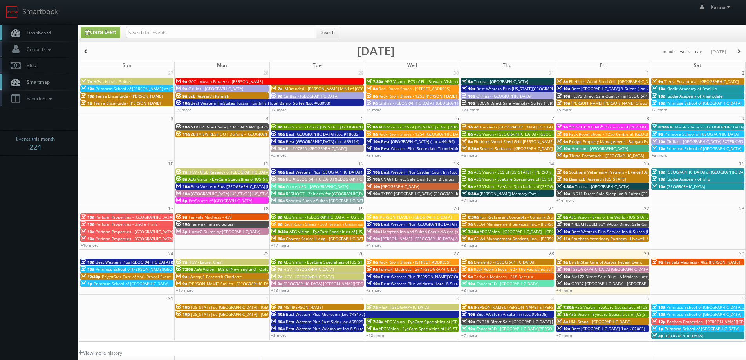
click at [30, 171] on body "Smartbook Toggle Side Navigation Toggle Top Navigation Karina Karina Profile Lo…" at bounding box center [373, 251] width 746 height 502
click at [572, 290] on div "+4 more" at bounding box center [602, 290] width 95 height 7
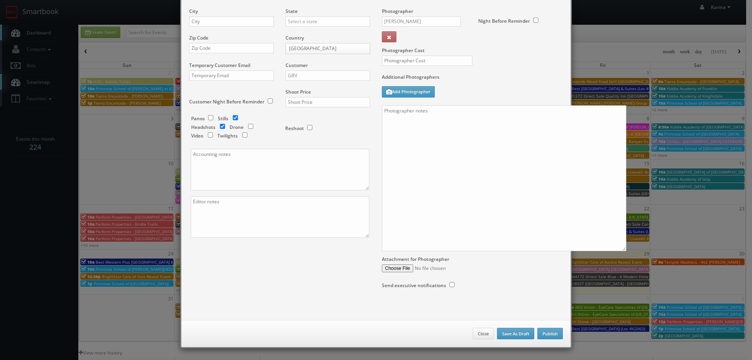
scroll to position [0, 0]
checkbox input "true"
type input "10:00am"
checkbox input "true"
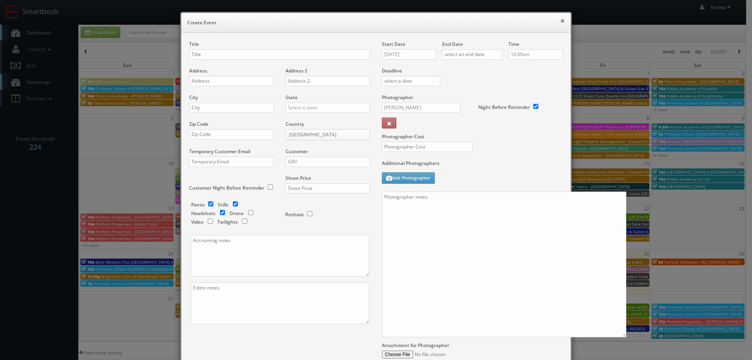
click at [560, 19] on button "×" at bounding box center [562, 20] width 5 height 5
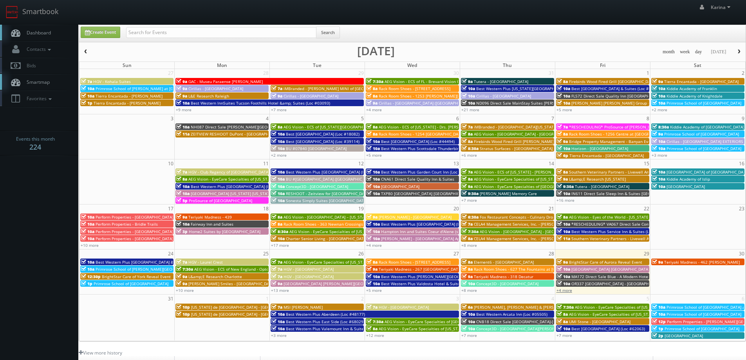
click at [568, 290] on link "+4 more" at bounding box center [564, 289] width 16 height 5
click at [740, 49] on button "button" at bounding box center [738, 52] width 13 height 10
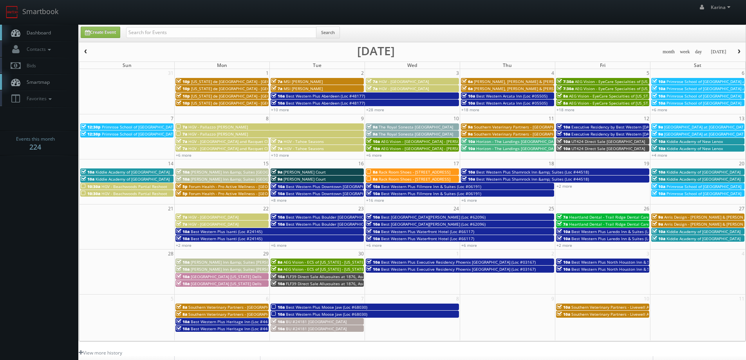
click at [214, 186] on span "Forum Health - Pro Active Wellness - [GEOGRAPHIC_DATA]" at bounding box center [243, 186] width 108 height 5
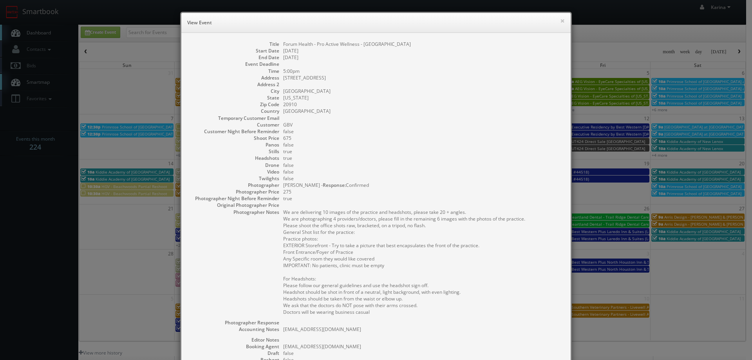
drag, startPoint x: 460, startPoint y: 134, endPoint x: 516, endPoint y: 97, distance: 67.1
click at [460, 134] on dl "Title Forum Health - Pro Active Wellness - Silver Springs Clinic Start Date 09/…" at bounding box center [375, 236] width 373 height 390
click at [560, 20] on button "×" at bounding box center [562, 20] width 5 height 5
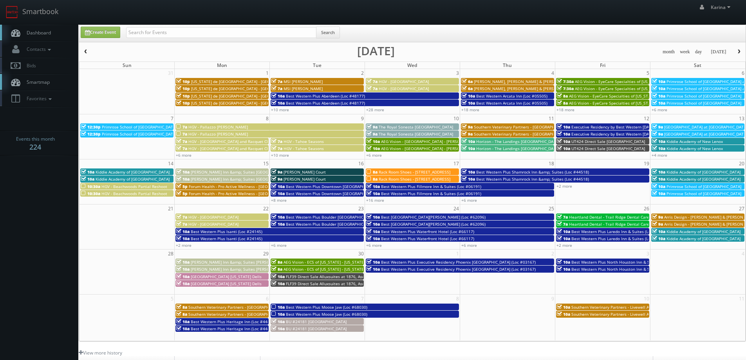
click at [23, 31] on span "Dashboard" at bounding box center [37, 32] width 28 height 7
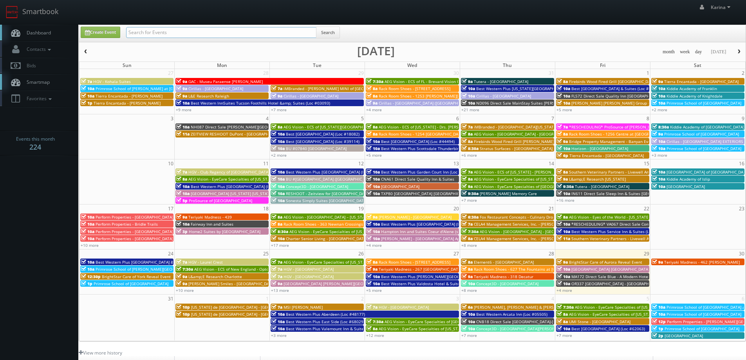
click at [145, 30] on input "text" at bounding box center [221, 32] width 190 height 11
type input "forum"
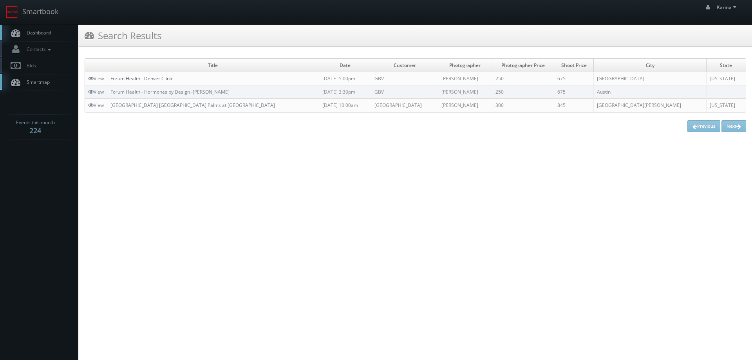
click at [167, 78] on link "Forum Health - Denver Clinic" at bounding box center [141, 78] width 63 height 7
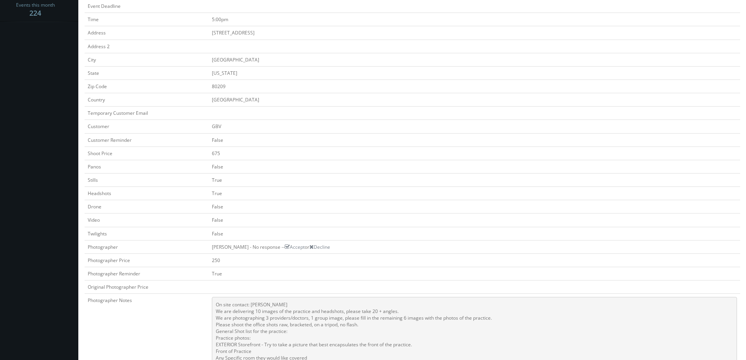
scroll to position [313, 0]
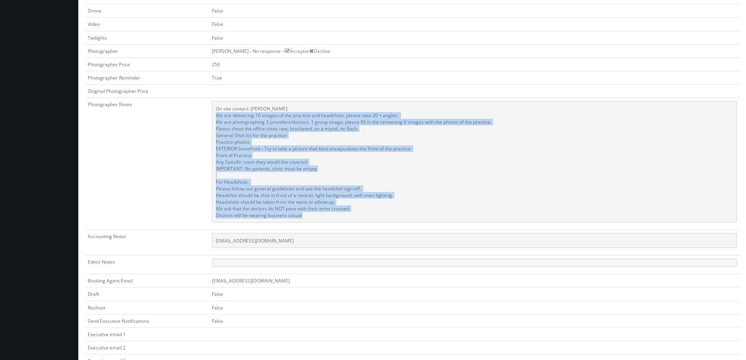
drag, startPoint x: 310, startPoint y: 216, endPoint x: 247, endPoint y: 132, distance: 105.3
click at [218, 119] on pre "On site contact: Breanna Jones We are delivering 10 images of the practice and …" at bounding box center [474, 161] width 525 height 121
copy pre "e are delivering 10 images of the practice and headshots, please take 20 + angl…"
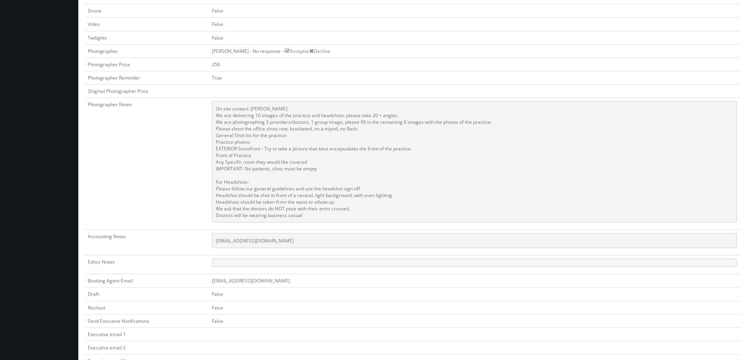
click at [436, 49] on td "Alexandra Quinn - No response -- Accept or Decline" at bounding box center [475, 50] width 532 height 13
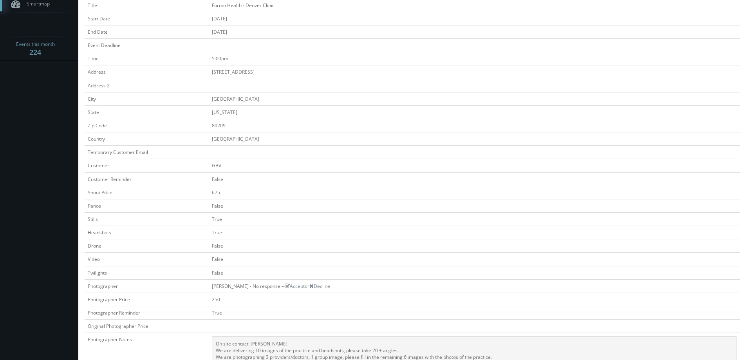
scroll to position [0, 0]
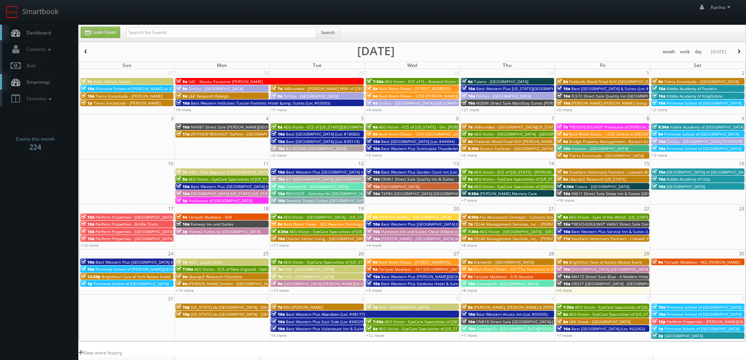
click at [29, 31] on span "Dashboard" at bounding box center [37, 32] width 28 height 7
click at [138, 30] on input "text" at bounding box center [221, 32] width 190 height 11
type input "nick"
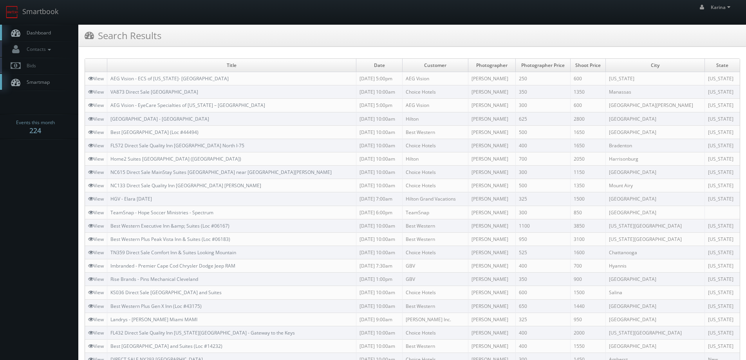
click at [40, 33] on span "Dashboard" at bounding box center [37, 32] width 28 height 7
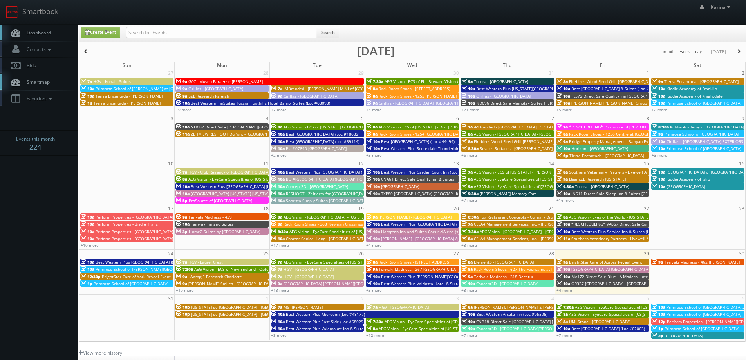
click at [43, 31] on span "Dashboard" at bounding box center [37, 32] width 28 height 7
click at [569, 290] on link "+4 more" at bounding box center [564, 289] width 16 height 5
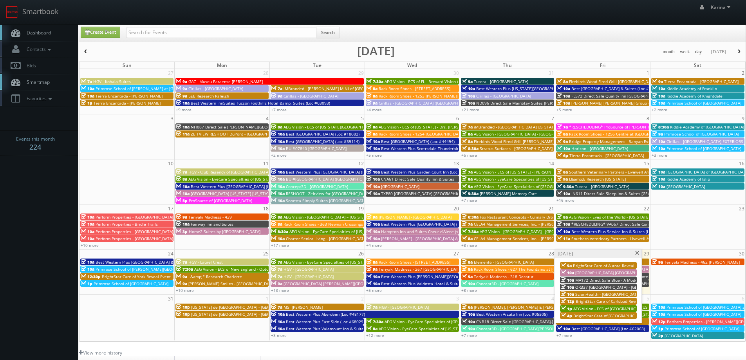
click at [598, 273] on span "[GEOGRAPHIC_DATA] [GEOGRAPHIC_DATA]" at bounding box center [614, 272] width 78 height 5
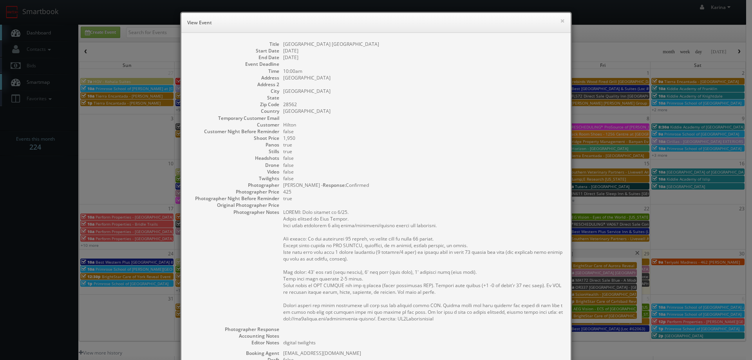
click at [332, 43] on dd "[GEOGRAPHIC_DATA] [GEOGRAPHIC_DATA]" at bounding box center [423, 44] width 280 height 7
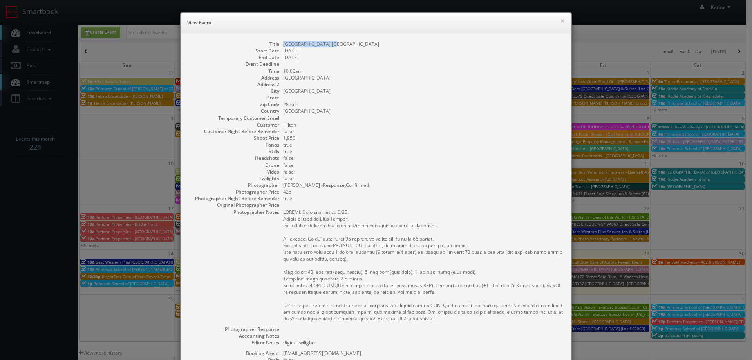
drag, startPoint x: 332, startPoint y: 43, endPoint x: 276, endPoint y: 41, distance: 56.8
click at [276, 41] on dl "Title Hampton Inn New Bern Start Date 08/29/2025 End Date 08/29/2025 Event Dead…" at bounding box center [375, 239] width 373 height 396
copy dl "[GEOGRAPHIC_DATA] [GEOGRAPHIC_DATA]"
click at [560, 20] on button "×" at bounding box center [562, 20] width 5 height 5
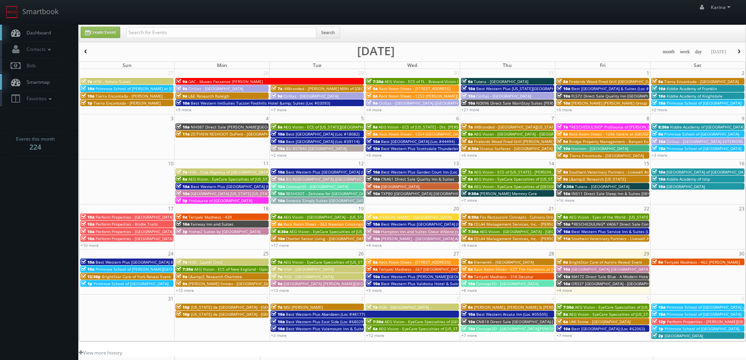
click at [37, 34] on span "Dashboard" at bounding box center [37, 32] width 28 height 7
click at [41, 35] on span "Dashboard" at bounding box center [37, 32] width 28 height 7
click at [103, 34] on link "Create Event" at bounding box center [101, 32] width 40 height 11
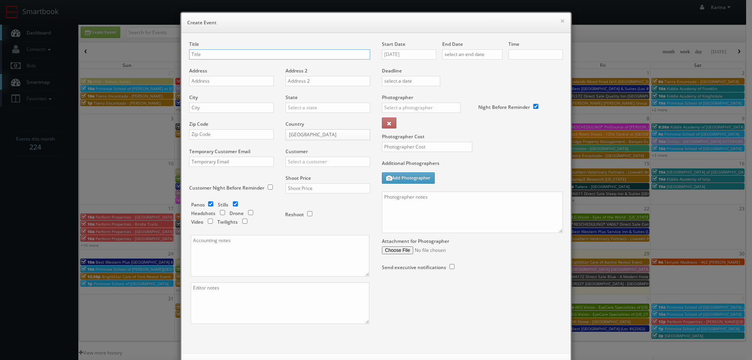
checkbox input "true"
type input "10:00am"
checkbox input "true"
click at [246, 56] on input "text" at bounding box center [279, 54] width 181 height 10
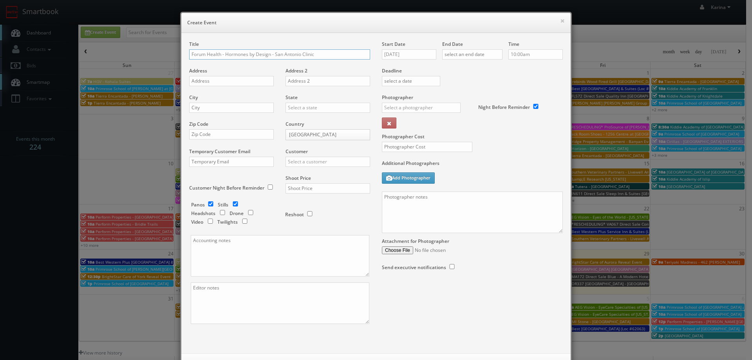
type input "Forum Health - Hormones by Design - San Antonio Clinic"
click at [212, 85] on input "text" at bounding box center [231, 81] width 85 height 10
paste input "21218 Market Ridge, Suite 101"
type input "21218 Market Ridge, Suite 101"
click at [206, 107] on input "text" at bounding box center [231, 108] width 85 height 10
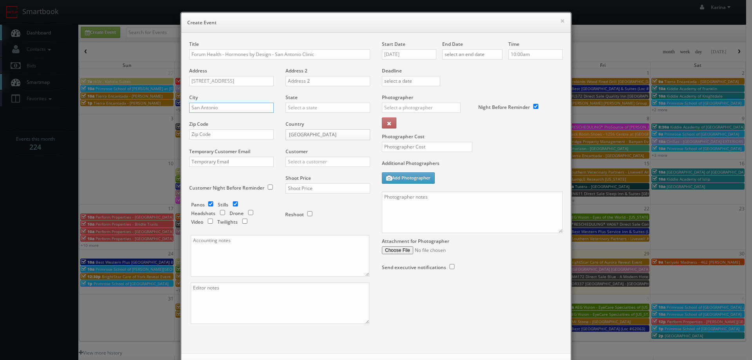
type input "San Antonio"
click at [291, 107] on input "text" at bounding box center [327, 108] width 85 height 10
click at [302, 134] on div "[US_STATE]" at bounding box center [328, 133] width 84 height 13
type input "[US_STATE]"
click at [205, 135] on input "text" at bounding box center [231, 134] width 85 height 10
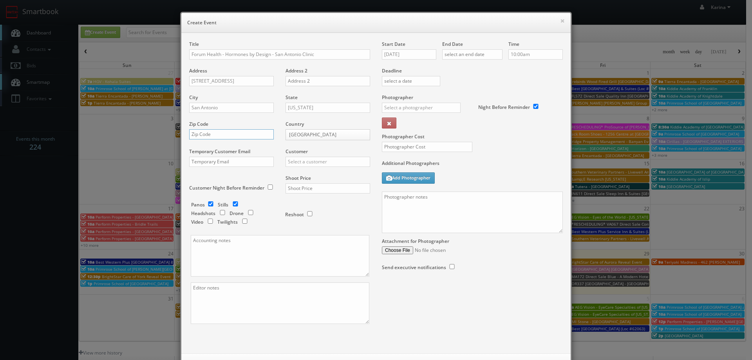
paste input "78258"
type input "78258"
click at [304, 162] on input "text" at bounding box center [327, 162] width 85 height 10
click at [304, 234] on div "GBV" at bounding box center [328, 232] width 84 height 13
type input "GBV"
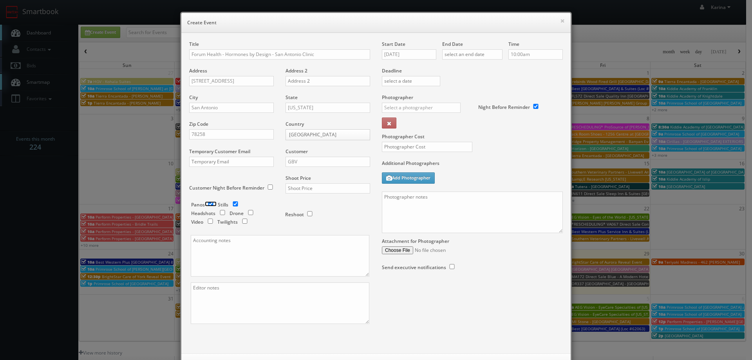
click at [208, 202] on input "checkbox" at bounding box center [211, 203] width 12 height 5
checkbox input "false"
click at [220, 213] on input "checkbox" at bounding box center [222, 212] width 12 height 5
checkbox input "true"
click at [295, 189] on input "text" at bounding box center [327, 188] width 85 height 10
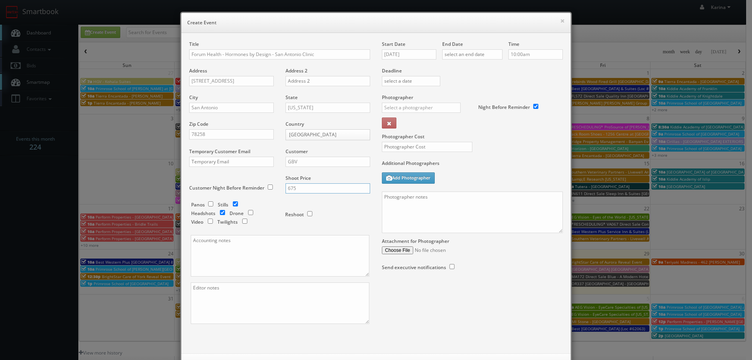
type input "675"
click at [413, 52] on input "08/29/2025" at bounding box center [409, 54] width 54 height 10
click at [454, 69] on icon at bounding box center [453, 68] width 5 height 5
click at [409, 115] on td "16" at bounding box center [409, 113] width 11 height 11
type input "09/16/2025"
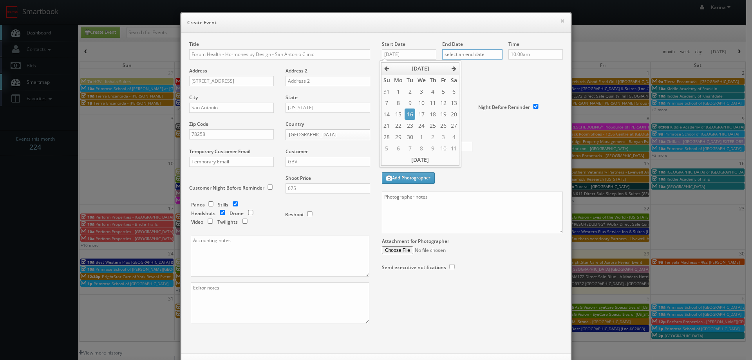
click at [474, 56] on input "text" at bounding box center [472, 54] width 60 height 10
click at [515, 70] on icon at bounding box center [513, 68] width 5 height 5
click at [466, 114] on td "16" at bounding box center [470, 113] width 11 height 11
type input "09/16/2025"
click at [530, 55] on input "10:00am" at bounding box center [535, 54] width 54 height 10
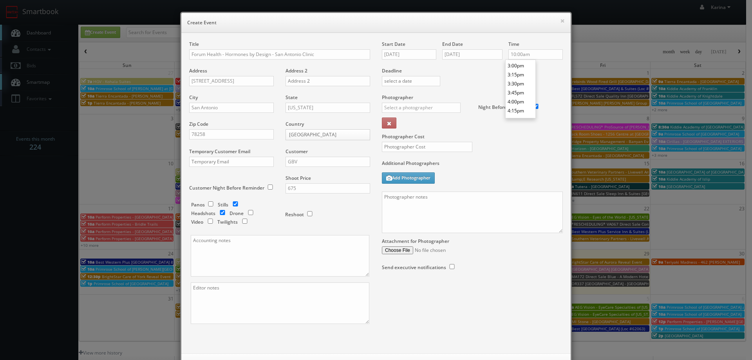
scroll to position [555, 0]
type input "4:00pm"
click at [520, 86] on li "4:00pm" at bounding box center [520, 85] width 30 height 9
click at [410, 108] on input "text" at bounding box center [421, 108] width 79 height 10
click at [416, 149] on div "[PERSON_NAME]" at bounding box center [424, 150] width 84 height 13
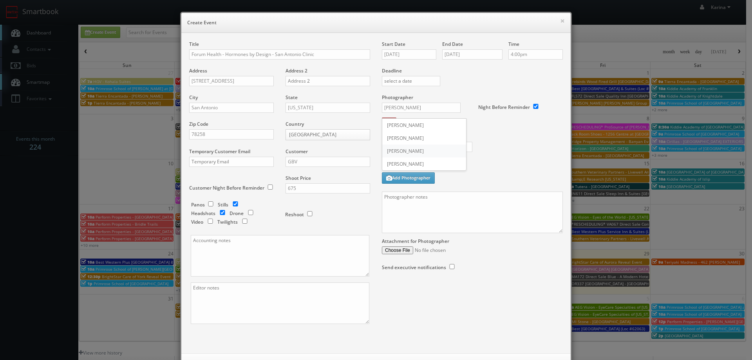
type input "[PERSON_NAME]"
click at [395, 200] on textarea at bounding box center [472, 211] width 181 height 41
paste textarea "We are delivering 10 images of the practice and headshots, please take 20 + ang…"
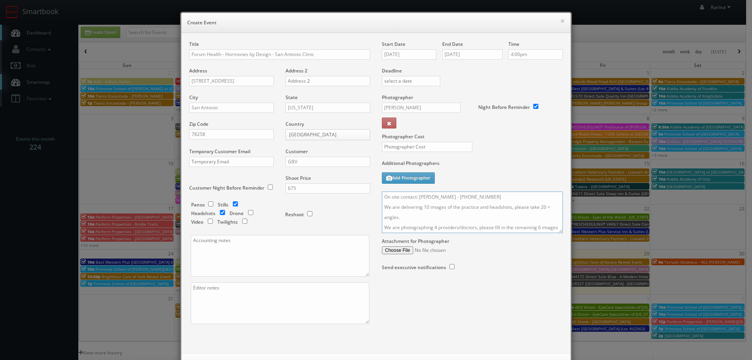
scroll to position [171, 0]
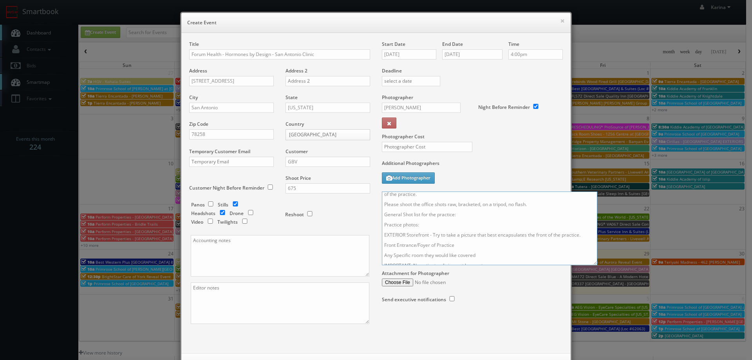
drag, startPoint x: 558, startPoint y: 230, endPoint x: 628, endPoint y: 352, distance: 140.7
click at [597, 265] on textarea "On site contact: Jessica Villarreal - 210-771-2945 We are delivering 10 images …" at bounding box center [489, 228] width 215 height 74
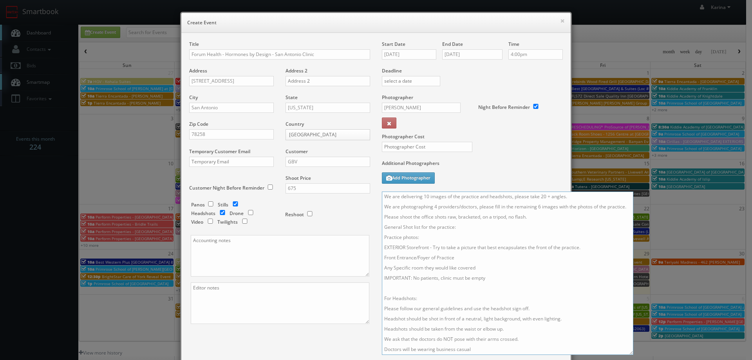
scroll to position [0, 0]
drag, startPoint x: 430, startPoint y: 213, endPoint x: 435, endPoint y: 218, distance: 6.7
click at [435, 218] on textarea "On site contact: Jessica Villarreal - 210-771-2945 We are delivering 10 images …" at bounding box center [507, 272] width 251 height 163
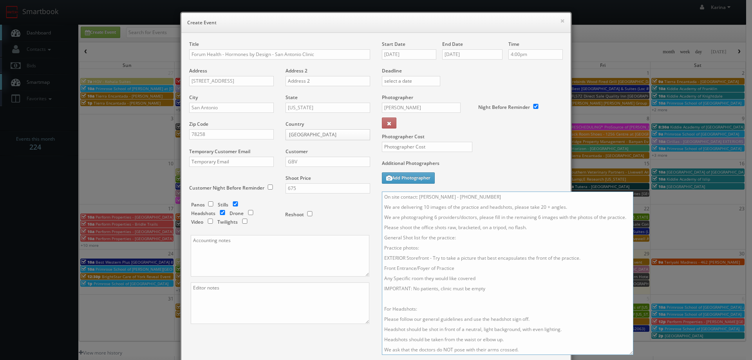
click at [539, 218] on textarea "On site contact: Jessica Villarreal - 210-771-2945 We are delivering 10 images …" at bounding box center [507, 272] width 251 height 163
type textarea "On site contact: Jessica Villarreal - 210-771-2945 We are delivering 10 images …"
click at [417, 149] on input "text" at bounding box center [427, 147] width 90 height 10
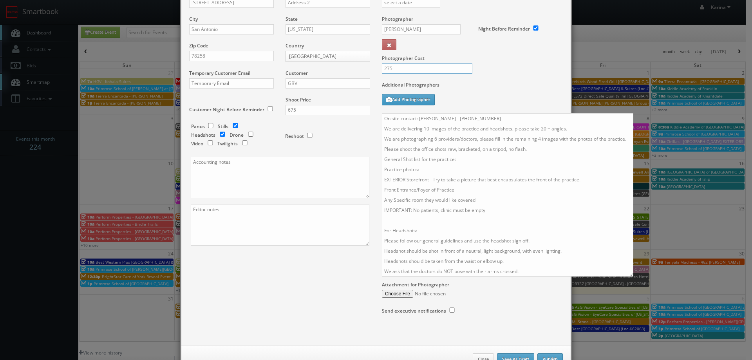
scroll to position [104, 0]
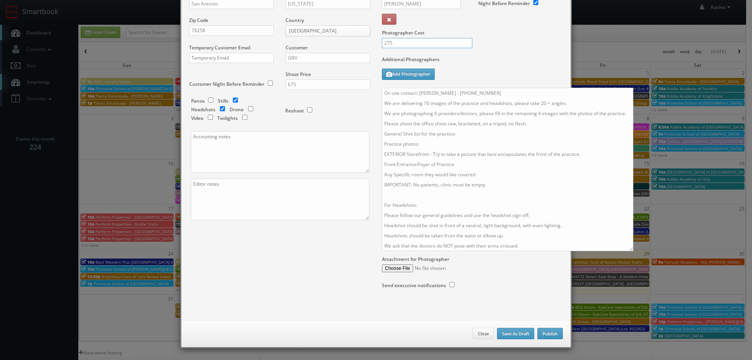
type input "275"
click at [545, 334] on button "Publish" at bounding box center [549, 334] width 25 height 12
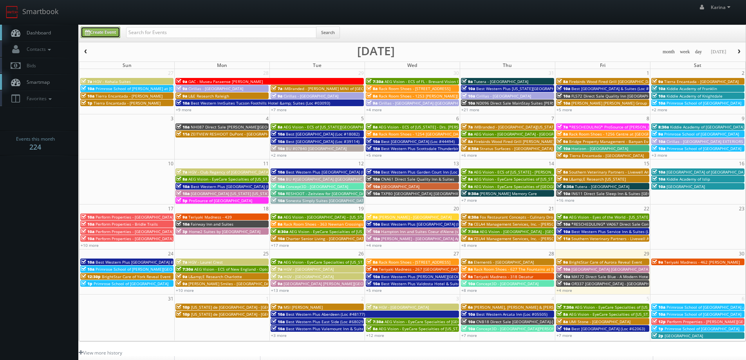
click at [108, 29] on link "Create Event" at bounding box center [101, 32] width 40 height 11
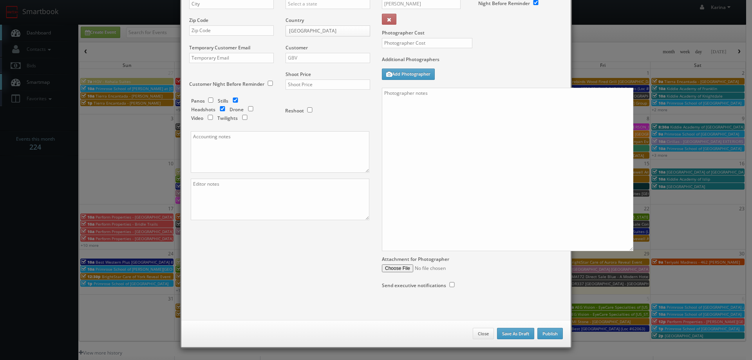
checkbox input "true"
type input "10:00am"
checkbox input "true"
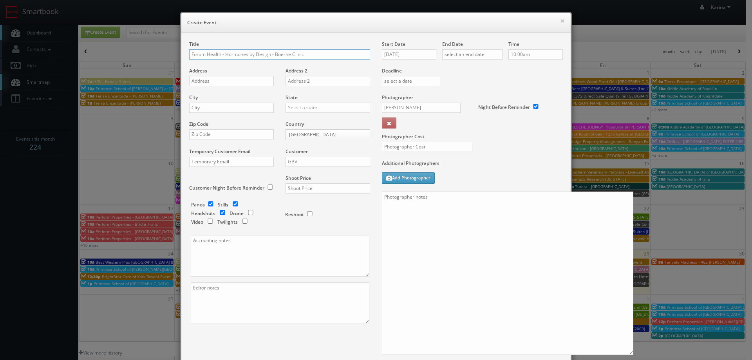
type input "Forum Health - Hormones by Design - Boerne Clinic"
click at [204, 80] on input "text" at bounding box center [231, 81] width 85 height 10
click at [228, 84] on input "text" at bounding box center [231, 81] width 85 height 10
paste input "31007 I-10 Suite 115"
type input "31007 I-10 Suite 115"
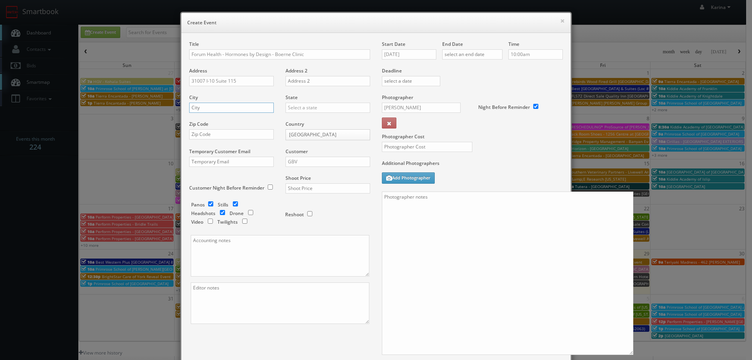
click at [204, 109] on input "text" at bounding box center [231, 108] width 85 height 10
type input "Boerne"
click at [307, 138] on div "[US_STATE]" at bounding box center [328, 133] width 84 height 13
type input "[US_STATE]"
click at [215, 135] on input "text" at bounding box center [231, 134] width 85 height 10
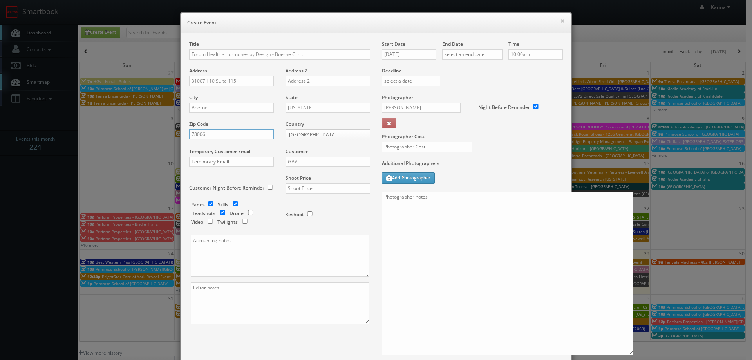
type input "78006"
click at [298, 166] on input "GBV" at bounding box center [327, 162] width 85 height 10
click at [300, 227] on div "GBV" at bounding box center [328, 232] width 84 height 13
click at [208, 204] on input "checkbox" at bounding box center [211, 203] width 12 height 5
checkbox input "false"
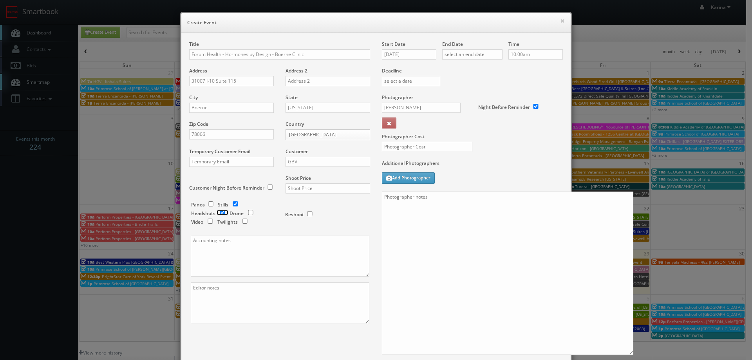
click at [220, 210] on input "checkbox" at bounding box center [222, 212] width 12 height 5
checkbox input "true"
click at [303, 186] on input "text" at bounding box center [327, 188] width 85 height 10
type input "675"
click at [257, 248] on textarea at bounding box center [280, 255] width 179 height 41
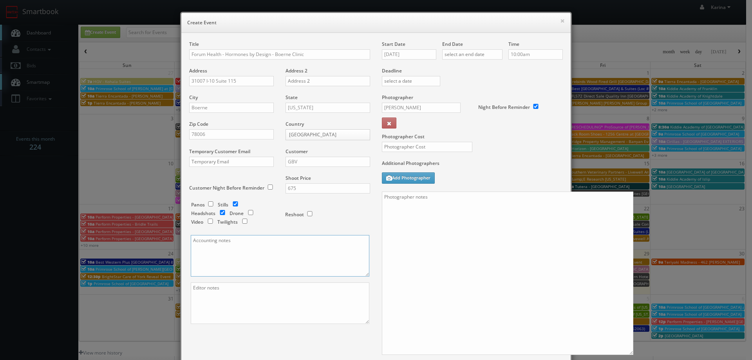
paste textarea "jdeluna@forumhealth.com"
paste textarea "accounting-tx@forumhealth.com"
type textarea "jdeluna@forumhealth.com accounting-tx@forumhealth.com"
click at [417, 55] on input "[DATE]" at bounding box center [409, 54] width 54 height 10
click at [451, 69] on icon at bounding box center [453, 68] width 5 height 5
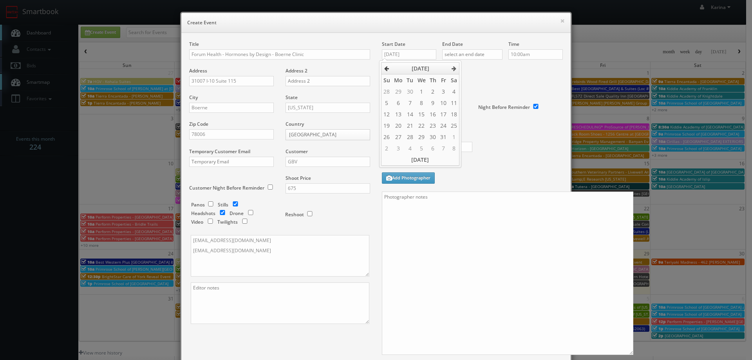
click at [384, 67] on icon at bounding box center [386, 68] width 5 height 5
click at [433, 111] on td "18" at bounding box center [432, 113] width 11 height 11
type input "09/18/2025"
click at [467, 54] on input "text" at bounding box center [472, 54] width 60 height 10
click at [492, 115] on td "18" at bounding box center [493, 113] width 11 height 11
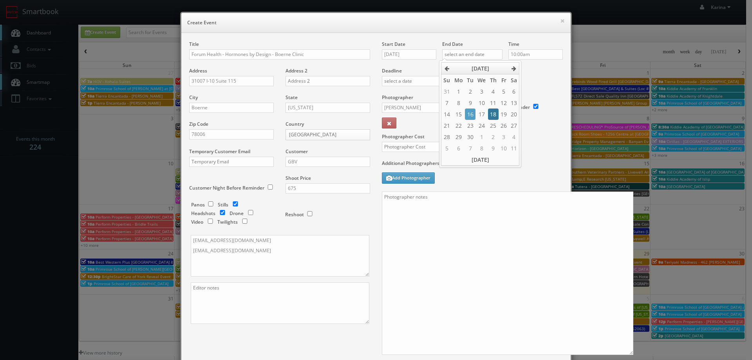
type input "09/18/2025"
click at [528, 54] on input "10:00am" at bounding box center [535, 54] width 54 height 10
type input "3:30pm"
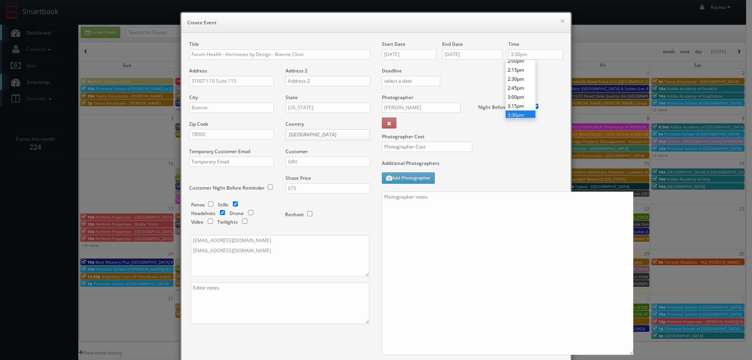
click at [519, 114] on li "3:30pm" at bounding box center [520, 114] width 30 height 9
click at [405, 105] on input "[PERSON_NAME]" at bounding box center [421, 108] width 79 height 10
click at [417, 156] on div "[PERSON_NAME]" at bounding box center [424, 150] width 84 height 13
type input "[PERSON_NAME]"
click at [416, 149] on input "text" at bounding box center [427, 147] width 90 height 10
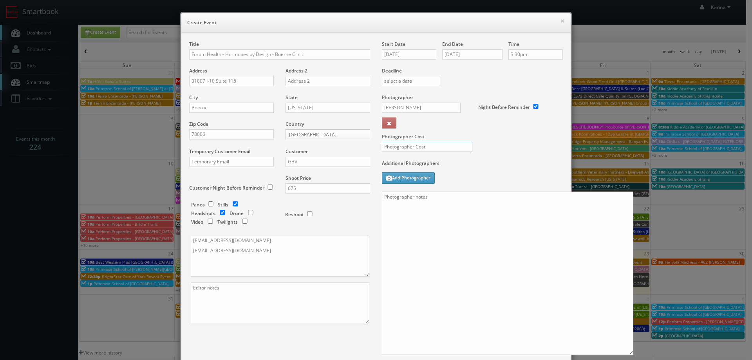
click at [409, 143] on input "text" at bounding box center [427, 147] width 90 height 10
type input "275"
click at [421, 202] on textarea at bounding box center [507, 272] width 251 height 163
click at [423, 198] on textarea "On site contact: PRiscilla Schultze" at bounding box center [507, 272] width 251 height 163
click at [458, 196] on textarea "On site contact: Priscilla Schultze" at bounding box center [507, 272] width 251 height 163
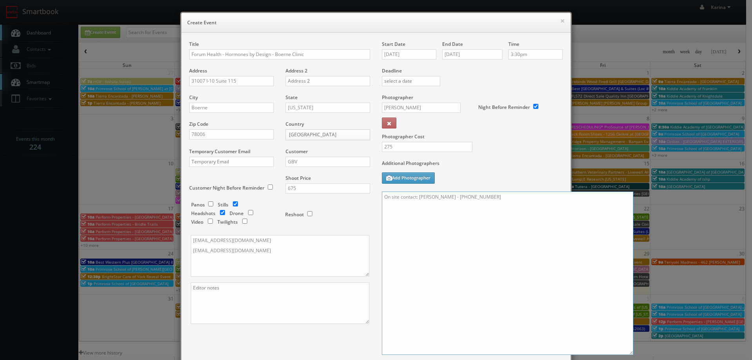
paste textarea "We are delivering 10 images of the practice and headshots, please take 20 + ang…"
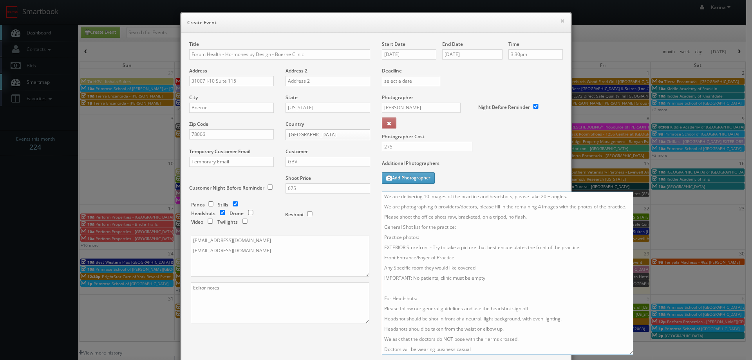
scroll to position [0, 0]
click at [433, 216] on textarea "On site contact: Priscilla Schultze - 210-709-6500 We are delivering 10 images …" at bounding box center [507, 272] width 251 height 163
click at [537, 216] on textarea "On site contact: Priscilla Schultze - 210-709-6500 We are delivering 10 images …" at bounding box center [507, 272] width 251 height 163
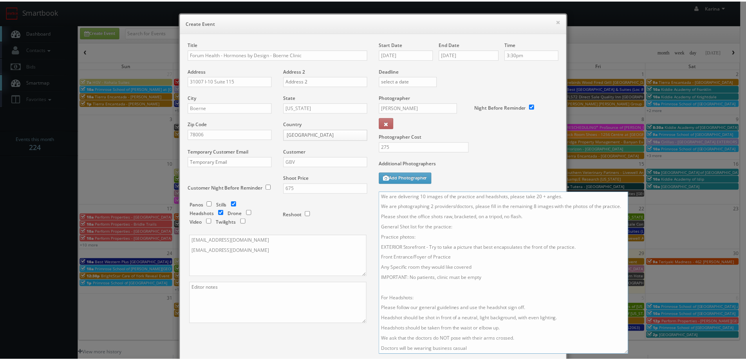
scroll to position [104, 0]
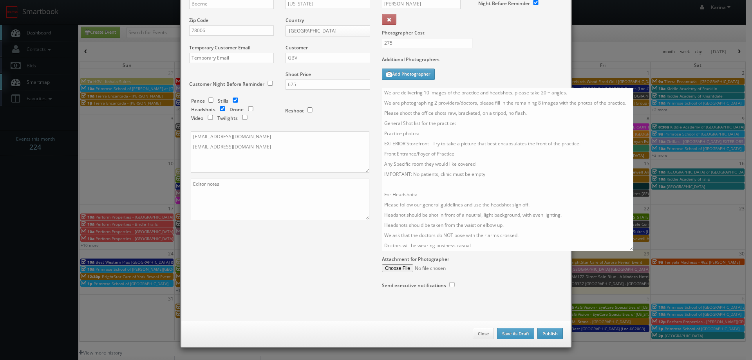
type textarea "On site contact: Priscilla Schultze - 210-709-6500 We are delivering 10 images …"
click at [553, 334] on button "Publish" at bounding box center [549, 334] width 25 height 12
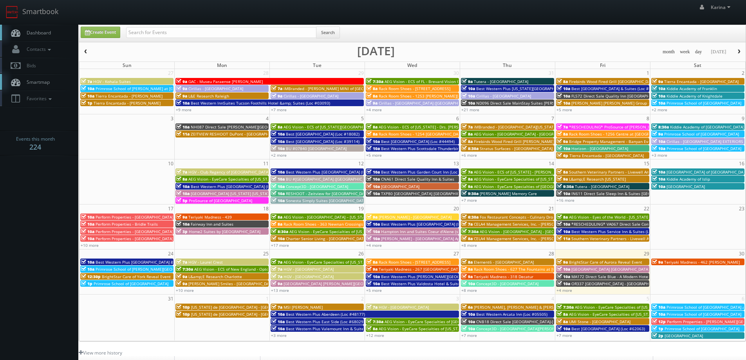
click at [43, 33] on span "Dashboard" at bounding box center [37, 32] width 28 height 7
click at [153, 32] on input "text" at bounding box center [221, 32] width 190 height 11
type input "forum"
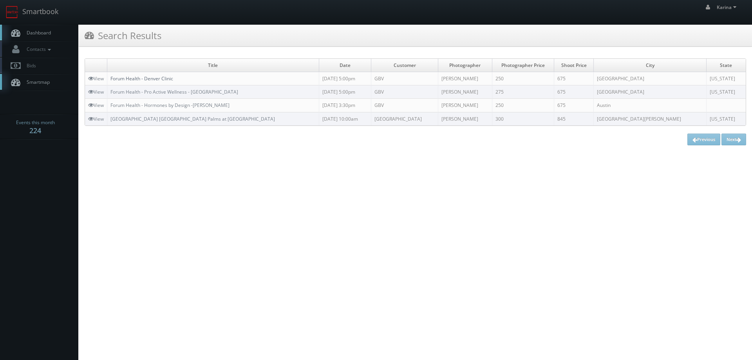
click at [162, 80] on link "Forum Health - Denver Clinic" at bounding box center [141, 78] width 63 height 7
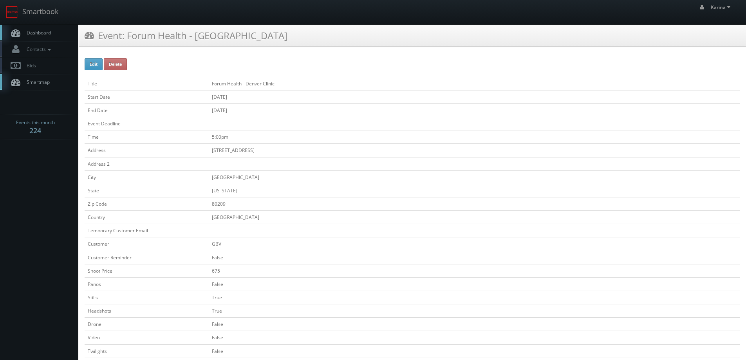
click at [42, 30] on span "Dashboard" at bounding box center [37, 32] width 28 height 7
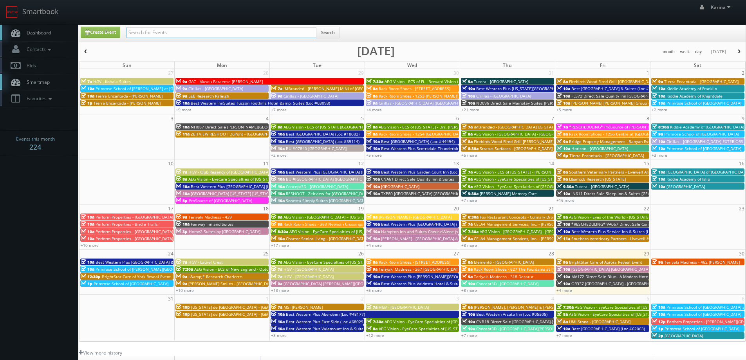
click at [145, 32] on input "text" at bounding box center [221, 32] width 190 height 11
type input "forum"
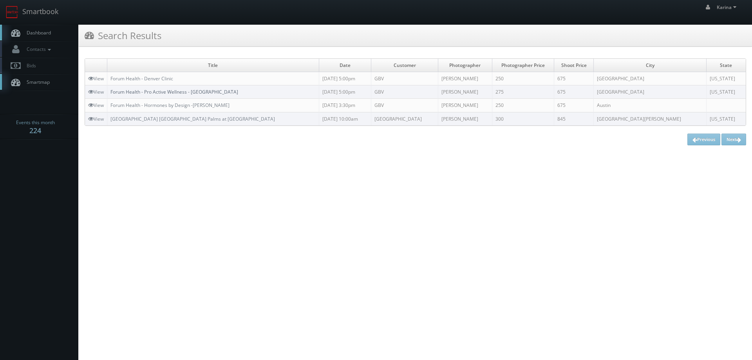
click at [161, 92] on link "Forum Health - Pro Active Wellness - [GEOGRAPHIC_DATA]" at bounding box center [174, 91] width 128 height 7
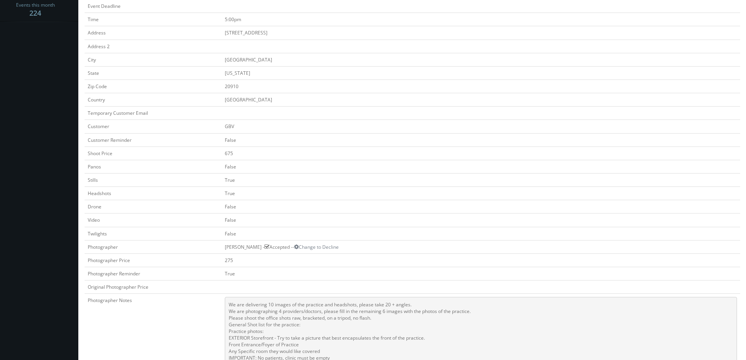
scroll to position [313, 0]
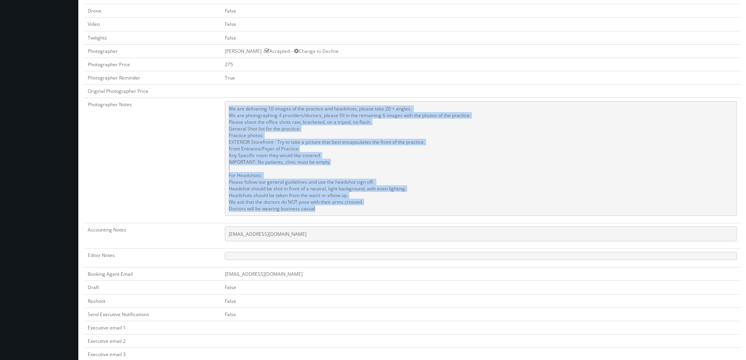
drag, startPoint x: 326, startPoint y: 211, endPoint x: 230, endPoint y: 112, distance: 138.2
click at [230, 112] on pre "We are delivering 10 images of the practice and headshots, please take 20 + ang…" at bounding box center [481, 158] width 512 height 115
copy pre "We are delivering 10 images of the practice and headshots, please take 20 + ang…"
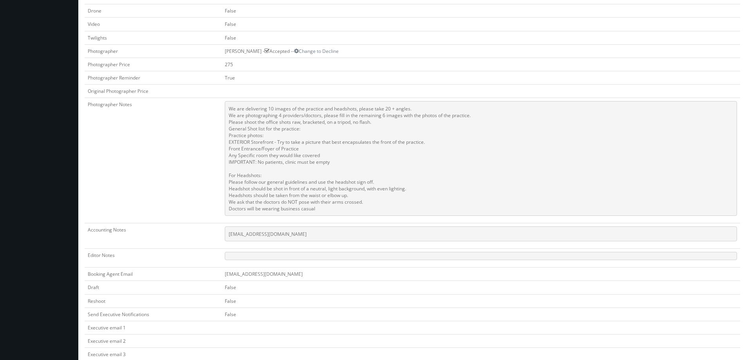
click at [287, 236] on pre "[EMAIL_ADDRESS][DOMAIN_NAME]" at bounding box center [481, 233] width 512 height 15
drag, startPoint x: 290, startPoint y: 234, endPoint x: 227, endPoint y: 231, distance: 62.7
click at [227, 231] on pre "jdeluna@forumhealth.com" at bounding box center [481, 233] width 512 height 15
copy pre "jdeluna@forumhealth.com"
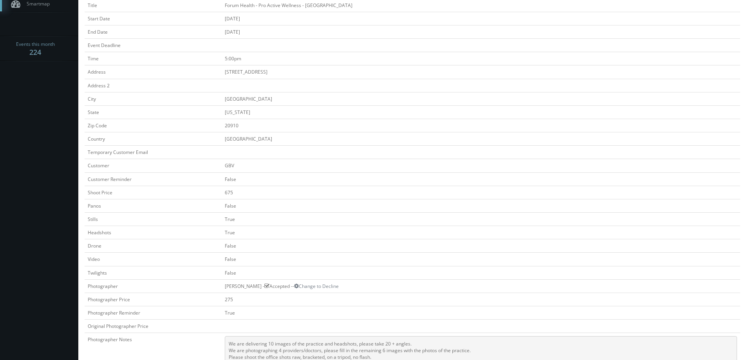
scroll to position [0, 0]
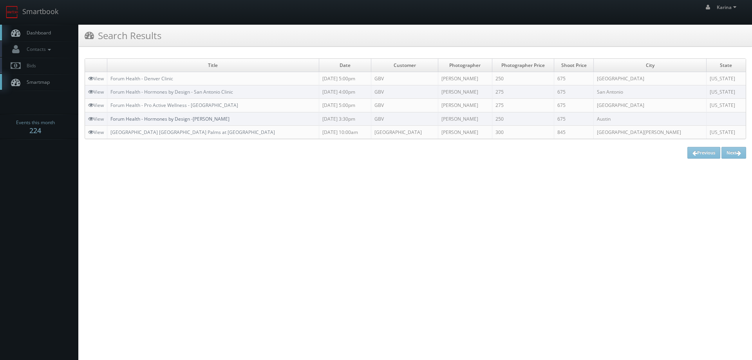
click at [193, 119] on link "Forum Health - Hormones by Design -[PERSON_NAME]" at bounding box center [169, 118] width 119 height 7
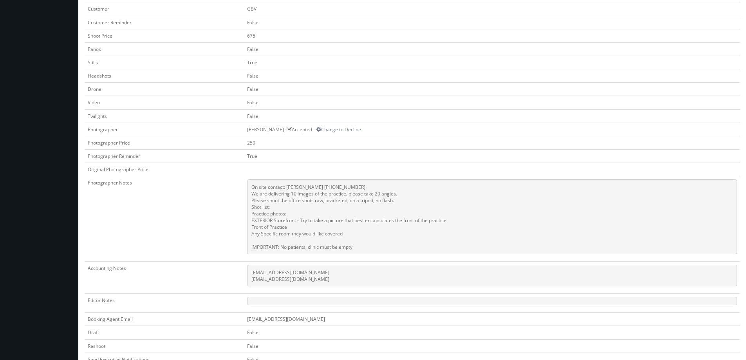
scroll to position [313, 0]
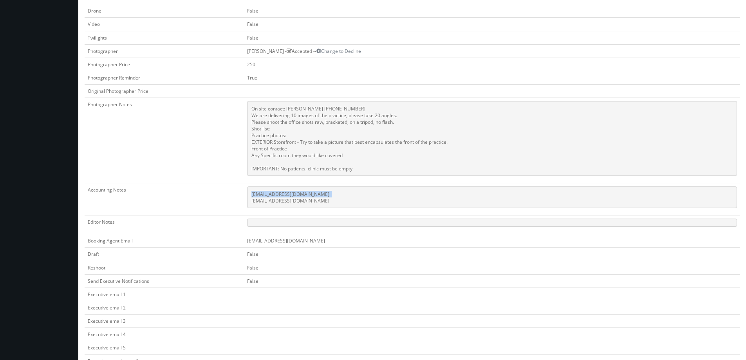
drag, startPoint x: 326, startPoint y: 194, endPoint x: 250, endPoint y: 193, distance: 76.3
click at [250, 193] on pre "accounting-tx@forumhealth.com jdeluna@forumhealth.com" at bounding box center [492, 197] width 490 height 22
copy pre "accounting-tx@forumhealth.com"
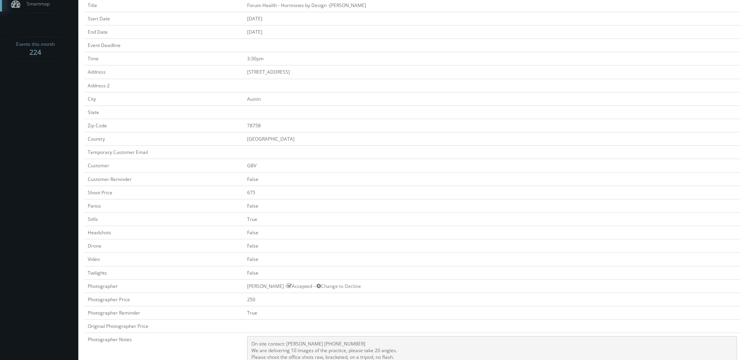
scroll to position [0, 0]
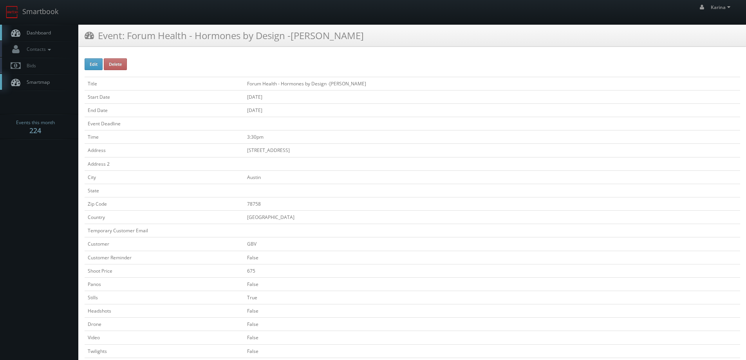
click at [41, 31] on span "Dashboard" at bounding box center [37, 32] width 28 height 7
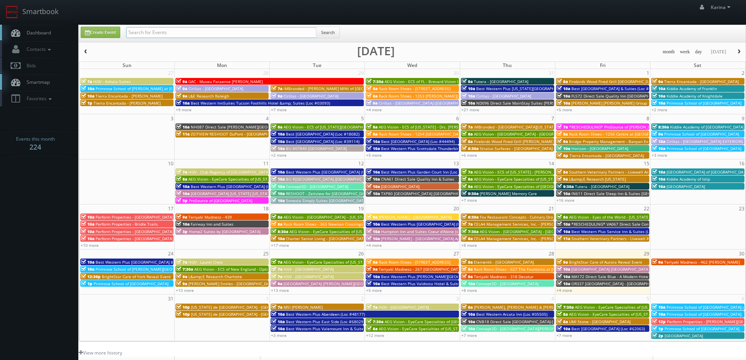
click at [161, 30] on input "text" at bounding box center [221, 32] width 190 height 11
type input "forum"
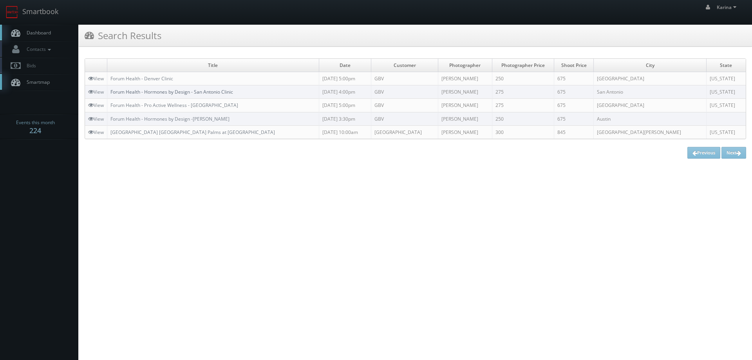
click at [181, 93] on link "Forum Health - Hormones by Design - San Antonio Clinic" at bounding box center [171, 91] width 123 height 7
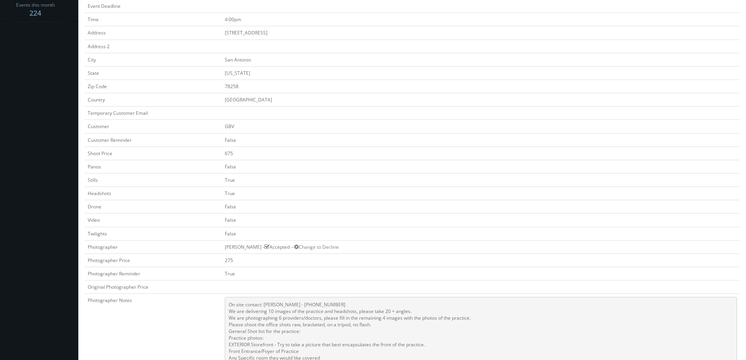
scroll to position [274, 0]
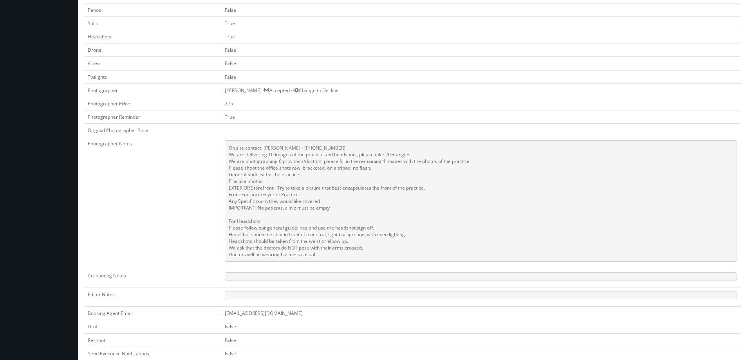
drag, startPoint x: 322, startPoint y: 255, endPoint x: 227, endPoint y: 157, distance: 136.8
click at [227, 157] on pre "On site contact: Jessica Villarreal - 210-771-2945 We are delivering 10 images …" at bounding box center [481, 200] width 512 height 121
copy pre "We are delivering 10 images of the practice and headshots, please take 20 + ang…"
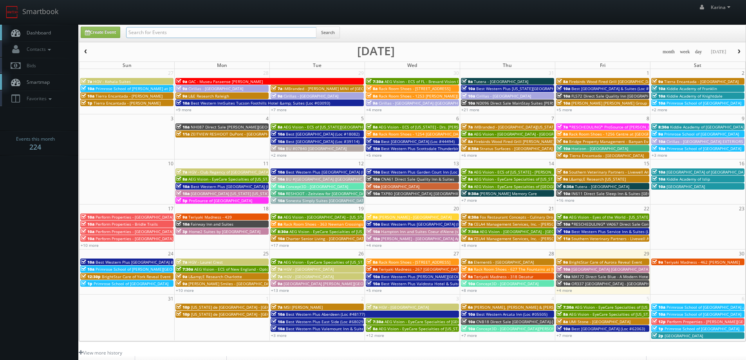
click at [144, 31] on input "text" at bounding box center [221, 32] width 190 height 11
type input "alan"
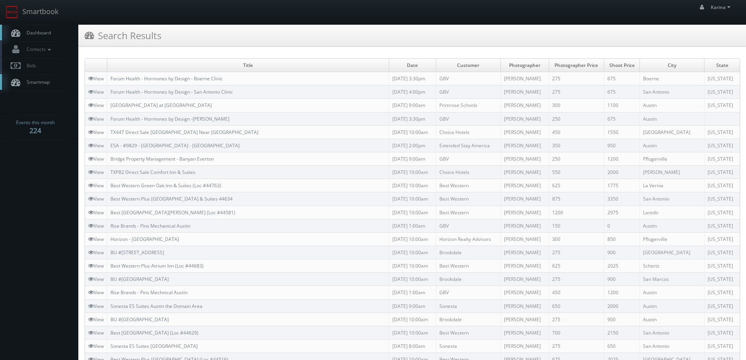
click at [41, 32] on span "Dashboard" at bounding box center [37, 32] width 28 height 7
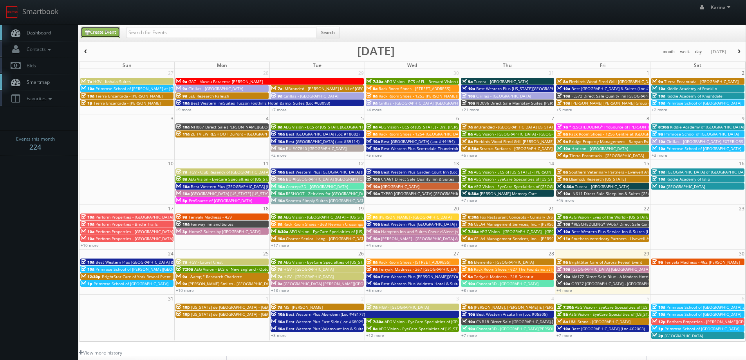
click at [91, 29] on link "Create Event" at bounding box center [101, 32] width 40 height 11
type input "[DATE]"
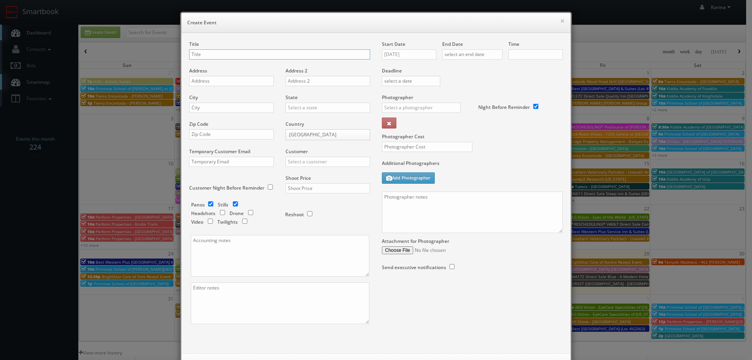
checkbox input "true"
type input "10:00am"
checkbox input "true"
drag, startPoint x: 304, startPoint y: 52, endPoint x: 272, endPoint y: 54, distance: 32.1
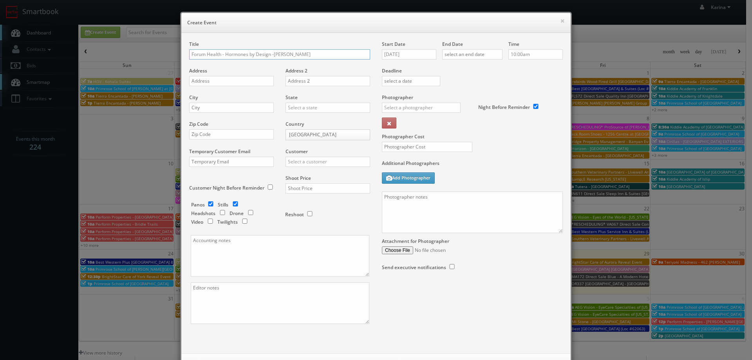
click at [272, 54] on input "Forum Health - Hormones by Design -[PERSON_NAME]" at bounding box center [279, 54] width 181 height 10
type input "Forum Health - Hormones by Design -Waco Clinic"
